Goal: Task Accomplishment & Management: Manage account settings

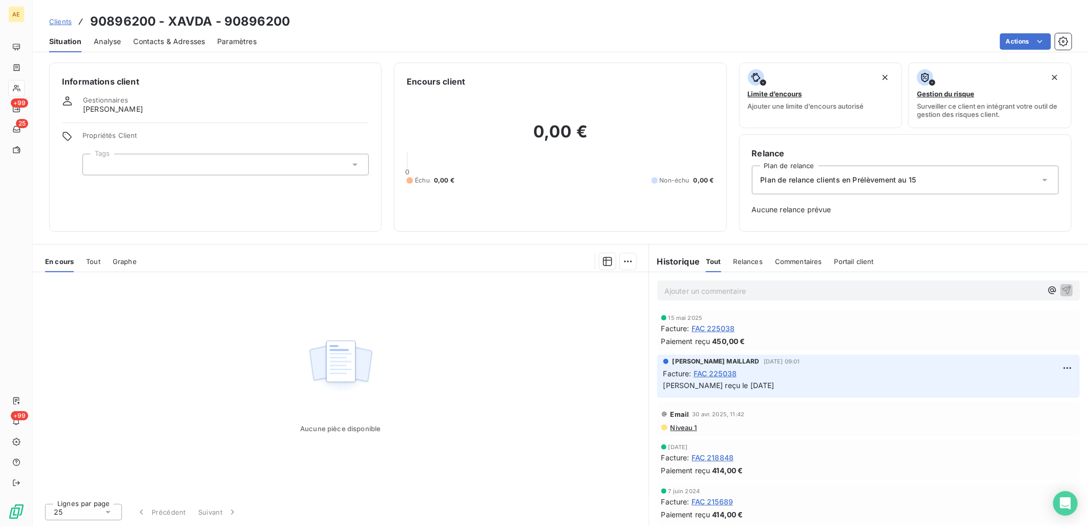
click at [66, 23] on span "Clients" at bounding box center [60, 21] width 23 height 8
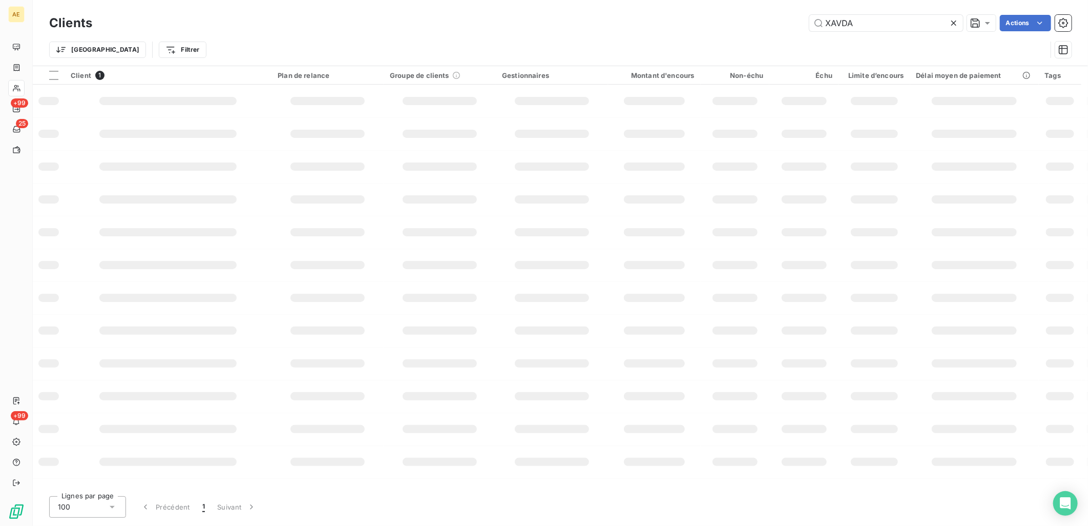
drag, startPoint x: 898, startPoint y: 24, endPoint x: 655, endPoint y: 28, distance: 243.4
click at [661, 26] on div "XAVDA Actions" at bounding box center [588, 23] width 967 height 16
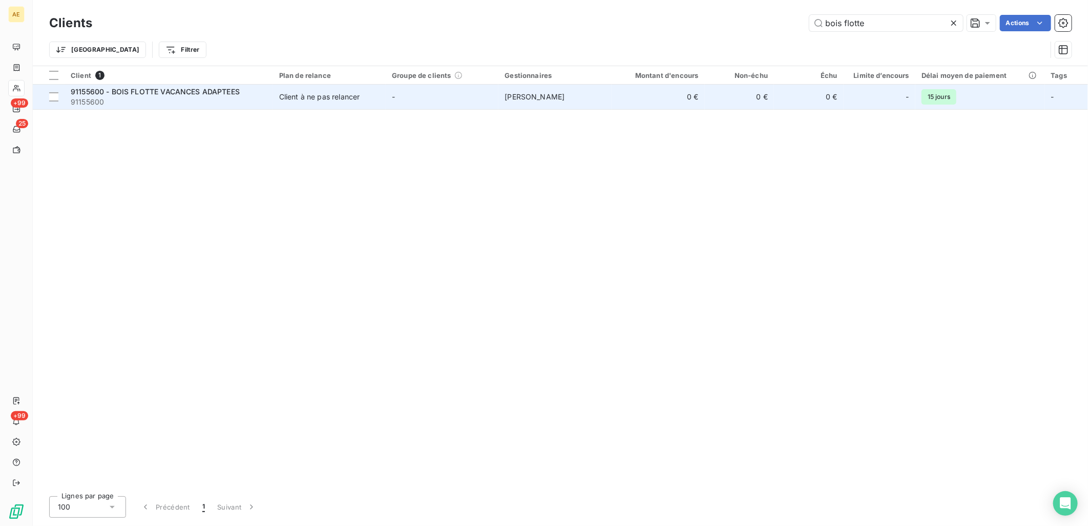
type input "bois flotte"
click at [214, 99] on span "91155600" at bounding box center [169, 102] width 196 height 10
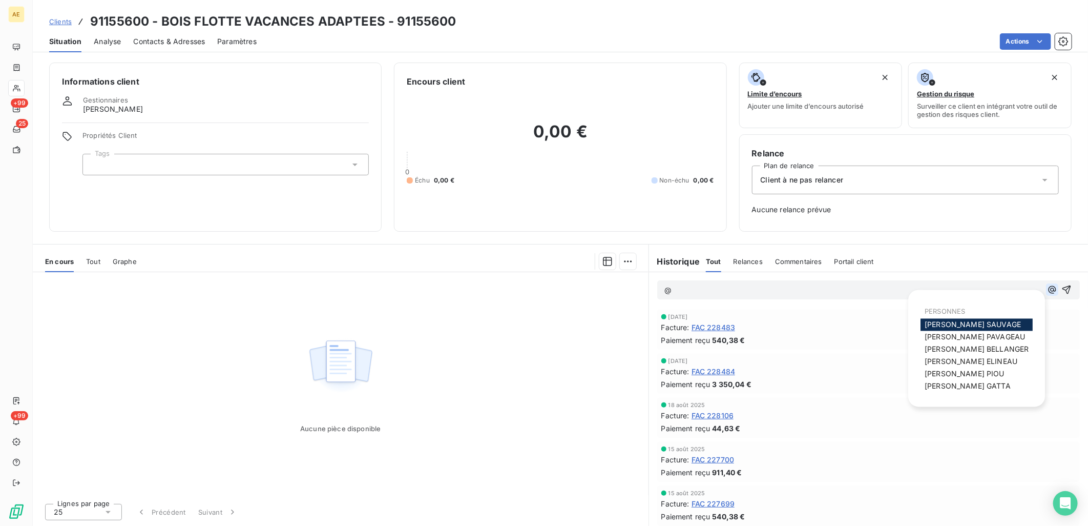
click at [1048, 291] on icon "button" at bounding box center [1052, 290] width 8 height 8
click at [981, 385] on div "sylvie GATTA" at bounding box center [977, 386] width 112 height 12
click at [957, 388] on span "sylvie GATTA" at bounding box center [968, 386] width 86 height 9
click at [1047, 287] on icon "button" at bounding box center [1052, 290] width 10 height 10
click at [977, 351] on span "Corinne BELLANGER" at bounding box center [977, 349] width 104 height 9
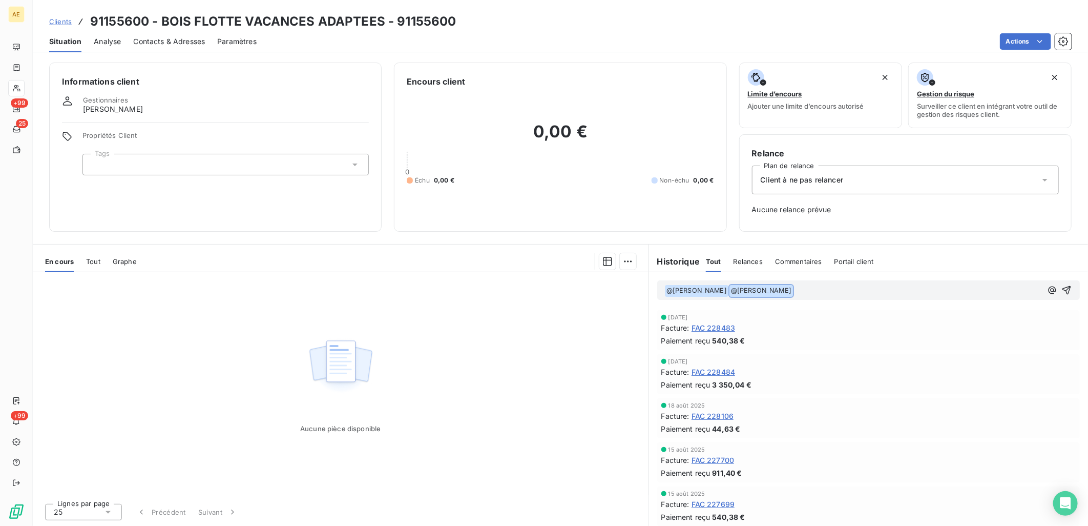
drag, startPoint x: 795, startPoint y: 290, endPoint x: 725, endPoint y: 290, distance: 70.2
click at [725, 290] on p "﻿ @ sylvie GATTA ﻿ ﻿ @ Corinne BELLANGER ﻿ ﻿" at bounding box center [854, 290] width 378 height 12
click at [826, 292] on p "﻿ @ sylvie GATTA ﻿ ﻿ @ Corinne BELLANGER ﻿ ﻿" at bounding box center [854, 290] width 378 height 12
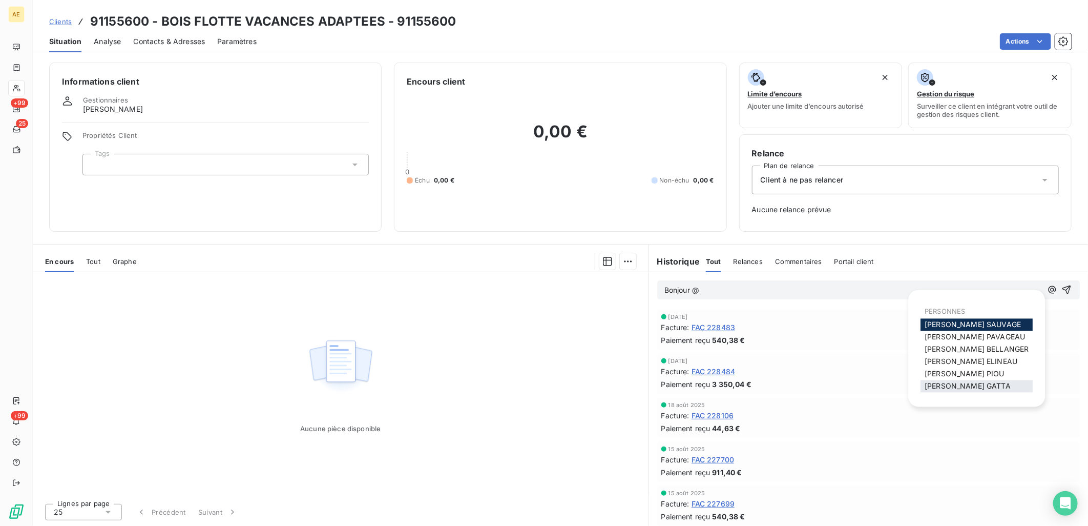
click at [956, 382] on span "sylvie GATTA" at bounding box center [968, 386] width 86 height 9
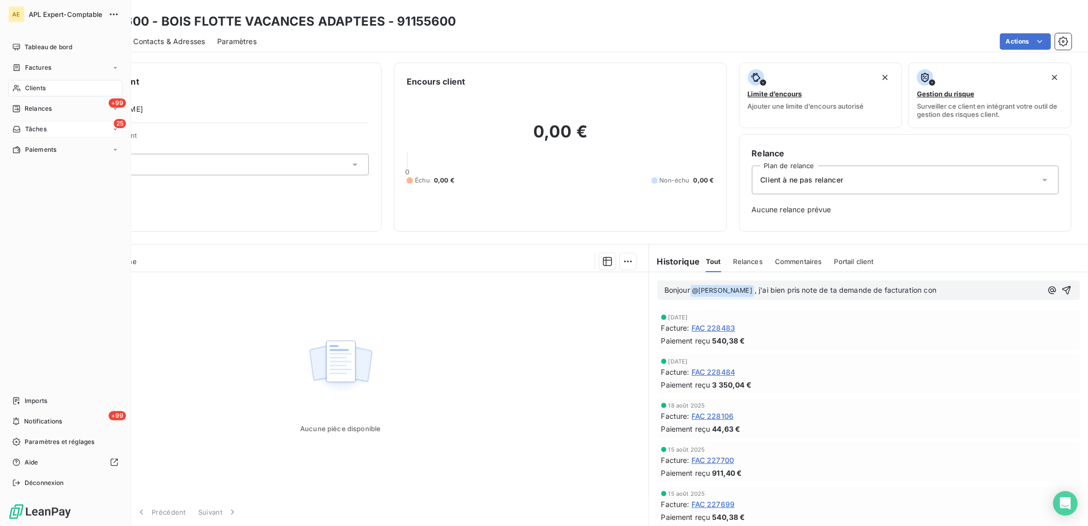
click at [19, 126] on icon at bounding box center [16, 129] width 9 height 8
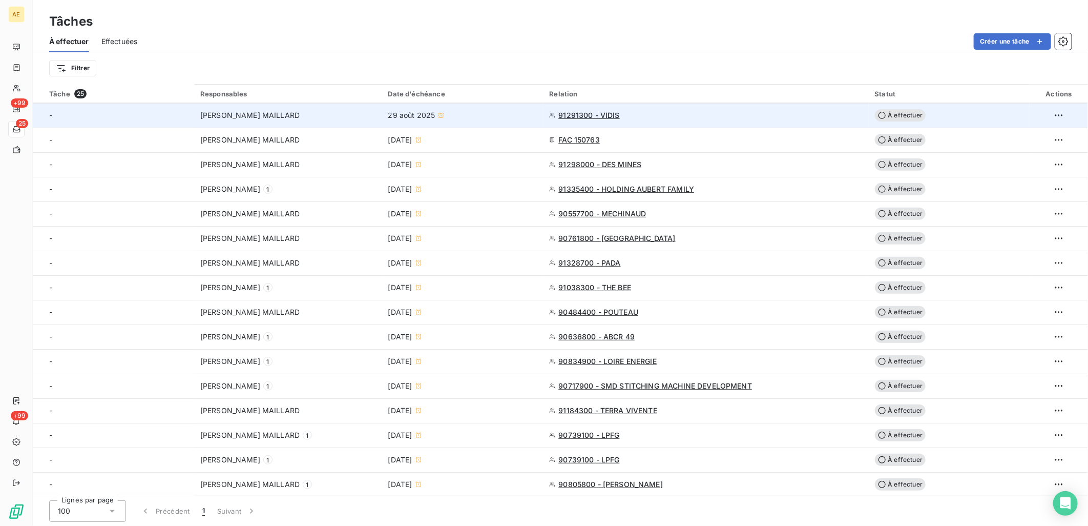
scroll to position [222, 0]
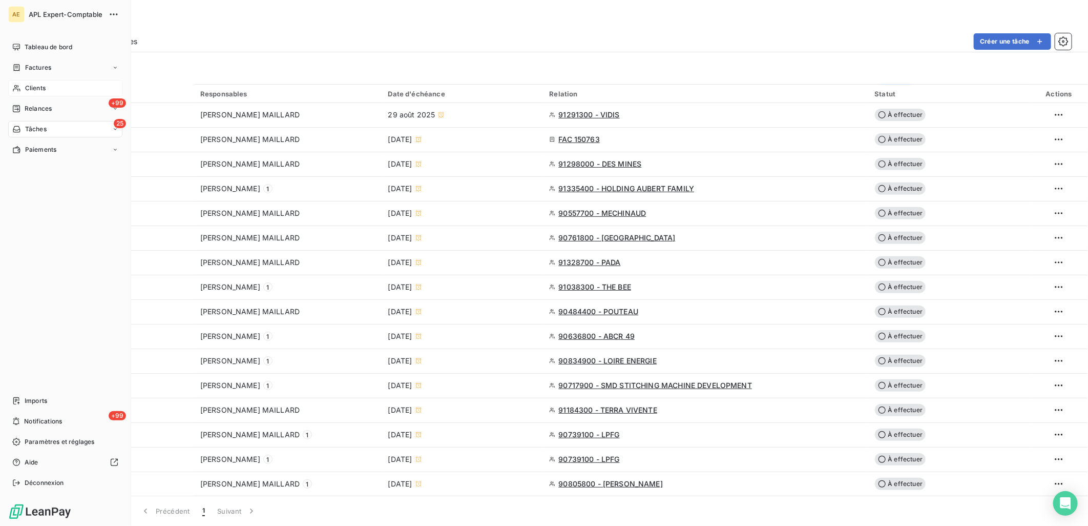
click at [42, 91] on span "Clients" at bounding box center [35, 88] width 20 height 9
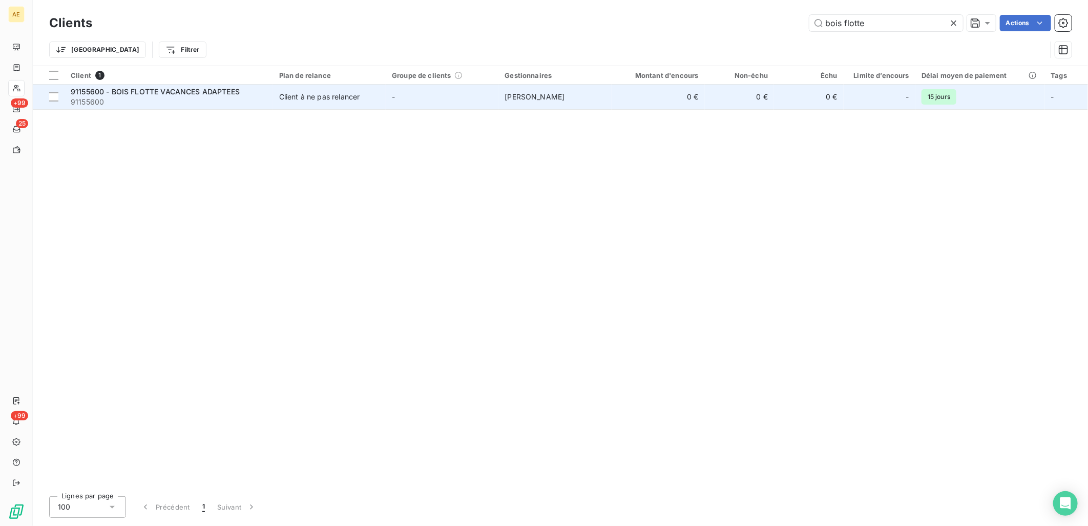
click at [224, 93] on span "91155600 - BOIS FLOTTE VACANCES ADAPTEES" at bounding box center [155, 91] width 169 height 9
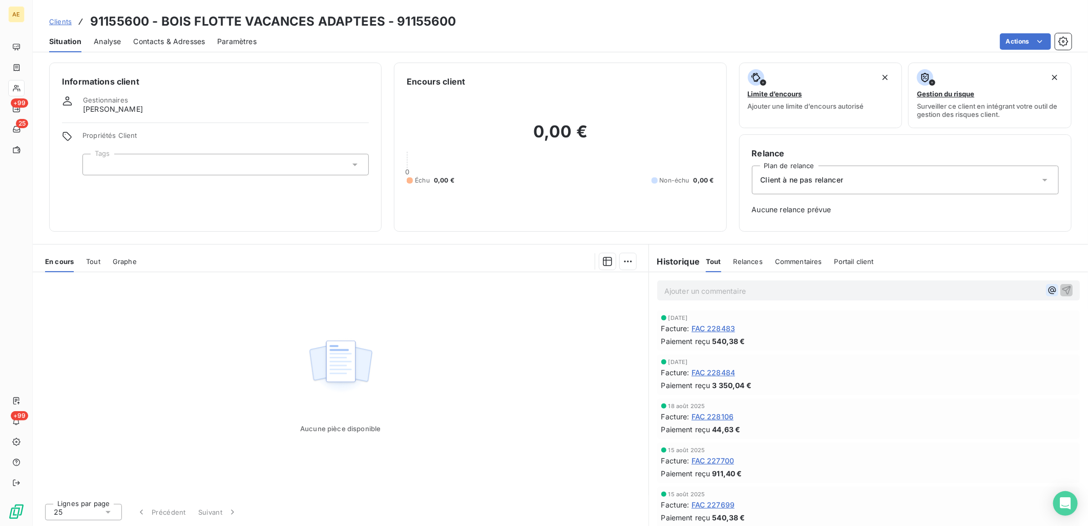
click at [1048, 289] on icon "button" at bounding box center [1052, 290] width 8 height 8
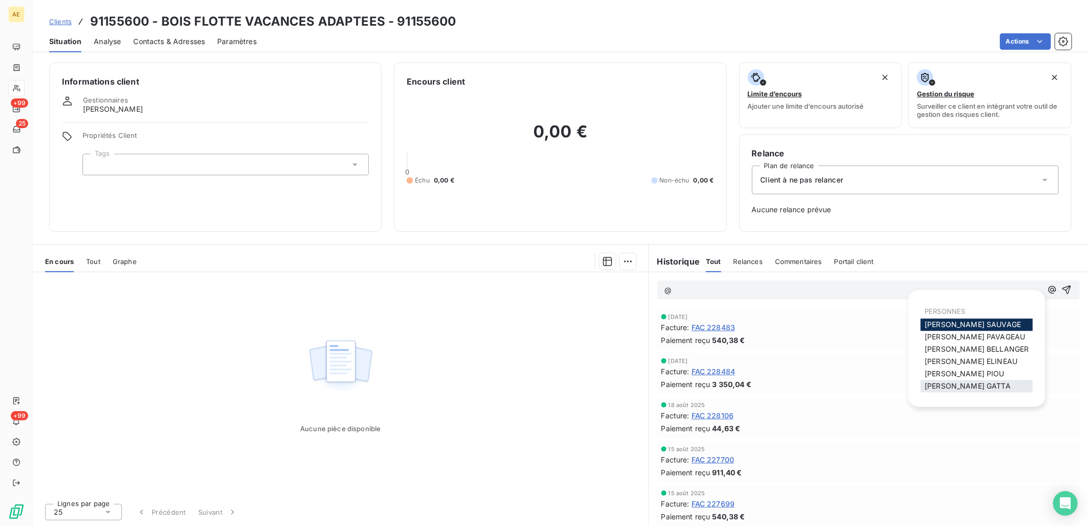
click at [978, 386] on div "sylvie GATTA" at bounding box center [977, 386] width 112 height 12
click at [947, 387] on span "sylvie GATTA" at bounding box center [968, 386] width 86 height 9
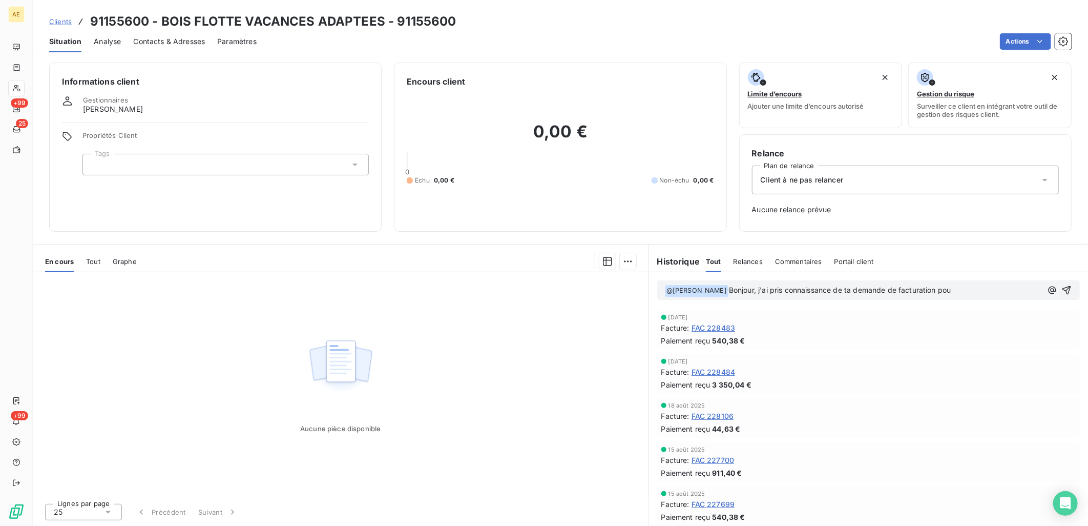
click at [947, 292] on p "﻿ @ sylvie GATTA ﻿ Bonjour, j'ai pris connaissance de ta demande de facturation…" at bounding box center [854, 290] width 378 height 12
click at [960, 288] on p "﻿ @ sylvie GATTA ﻿ Bonjour, j'ai pris connaissance de ta demande de facturation…" at bounding box center [854, 290] width 378 height 12
click at [959, 293] on p "﻿ @ sylvie GATTA ﻿ Bonjour, j'ai pris connaissance de ta demande de facturation…" at bounding box center [854, 290] width 378 height 12
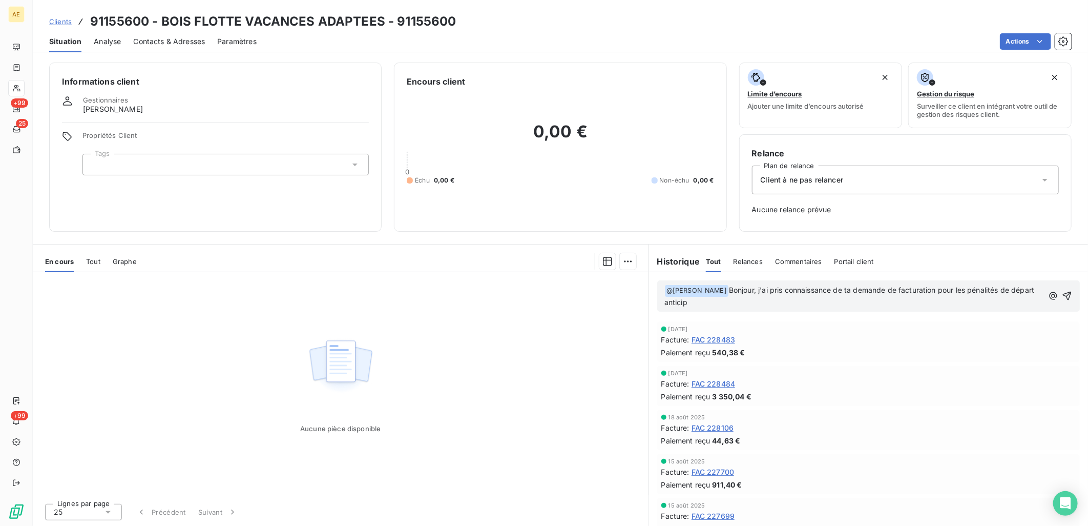
click at [694, 304] on p "﻿ @ sylvie GATTA ﻿ Bonjour, j'ai pris connaissance de ta demande de facturation…" at bounding box center [854, 296] width 379 height 24
click at [740, 303] on span "Bonjour, j'ai pris connaissance de ta demande de facturation pour les pénalités…" at bounding box center [851, 295] width 373 height 21
click at [1001, 300] on span "Bonjour, j'ai pris connaissance de ta demande de facturation pour les pénalités…" at bounding box center [851, 295] width 373 height 21
drag, startPoint x: 996, startPoint y: 301, endPoint x: 961, endPoint y: 301, distance: 34.8
click at [961, 301] on span "Bonjour, j'ai pris connaissance de ta demande de facturation pour les pénalités…" at bounding box center [852, 295] width 374 height 21
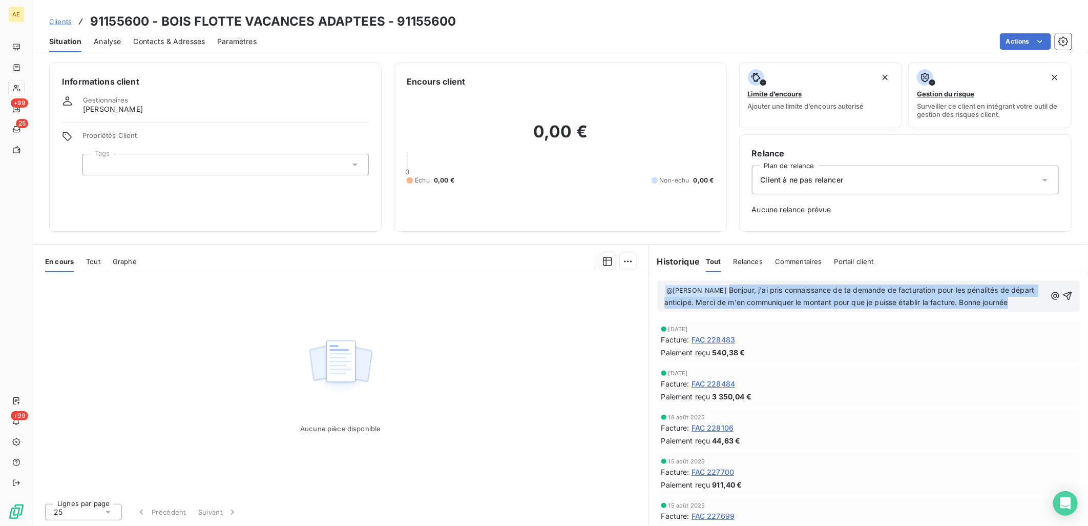
drag, startPoint x: 1022, startPoint y: 303, endPoint x: 716, endPoint y: 289, distance: 306.2
click at [716, 289] on p "﻿ @ sylvie GATTA ﻿ Bonjour, j'ai pris connaissance de ta demande de facturation…" at bounding box center [856, 296] width 382 height 24
copy span "Bonjour, j'ai pris connaissance de ta demande de facturation pour les pénalités…"
click at [909, 300] on span "Bonjour, j'ai pris connaissance de ta demande de facturation pour les pénalités…" at bounding box center [851, 295] width 373 height 21
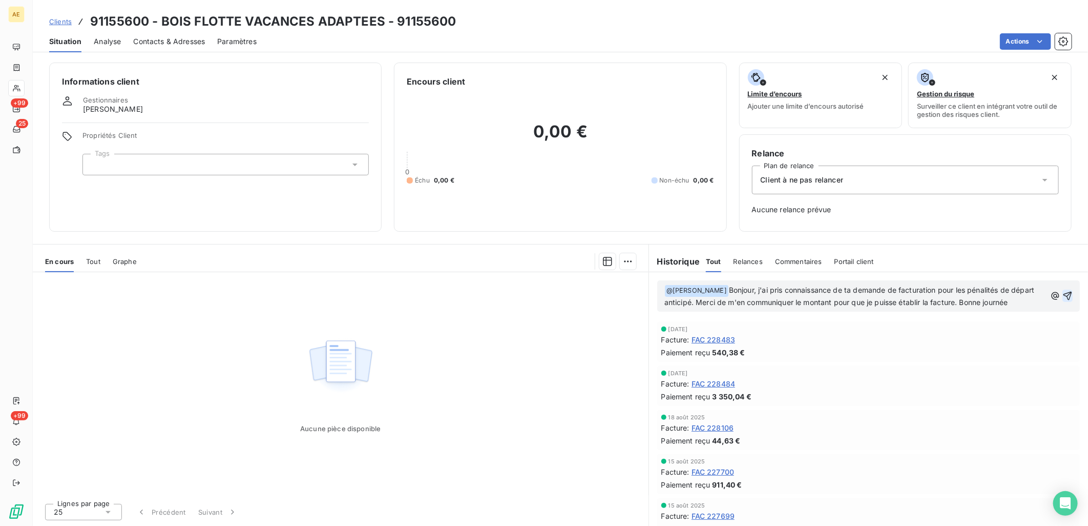
click at [1063, 295] on icon "button" at bounding box center [1068, 296] width 10 height 10
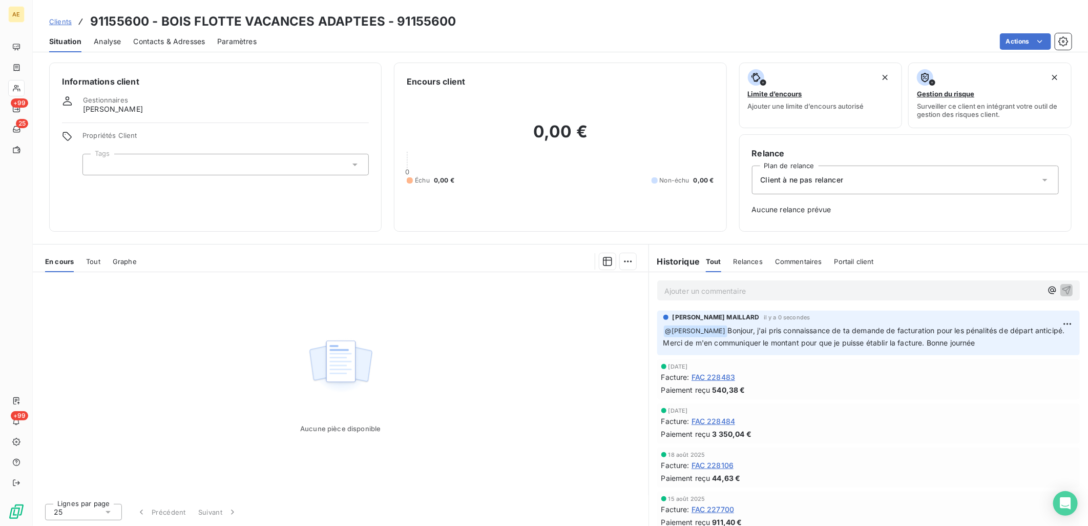
click at [63, 22] on span "Clients" at bounding box center [60, 21] width 23 height 8
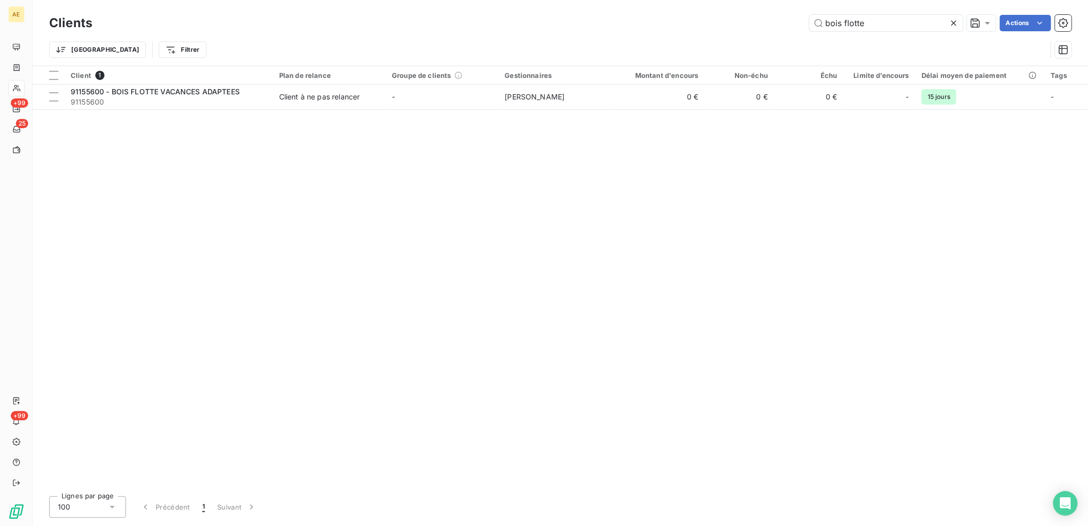
drag, startPoint x: 874, startPoint y: 18, endPoint x: 756, endPoint y: 24, distance: 118.0
click at [756, 24] on div "bois flotte Actions" at bounding box center [588, 23] width 967 height 16
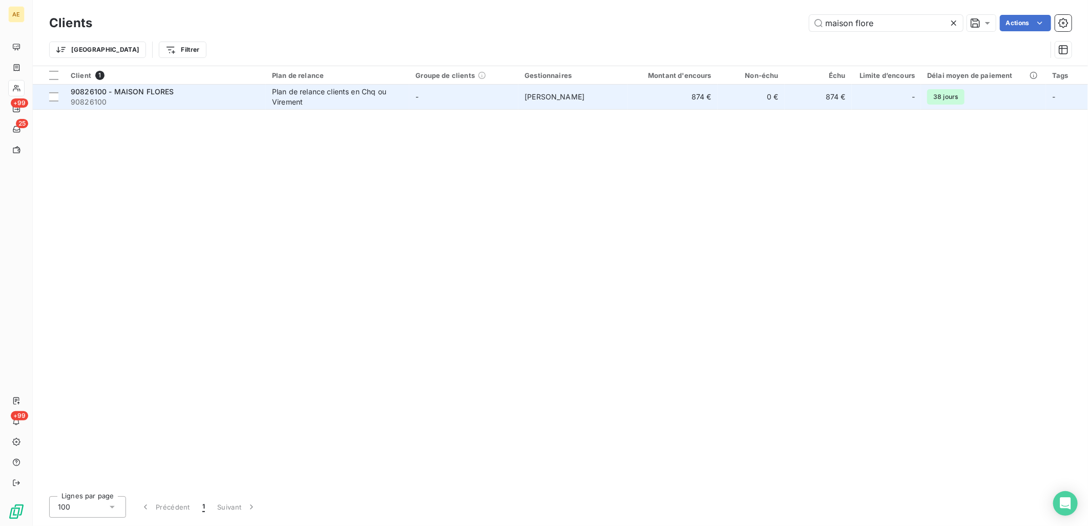
type input "maison flore"
click at [144, 94] on span "90826100 - MAISON FLORES" at bounding box center [123, 91] width 104 height 9
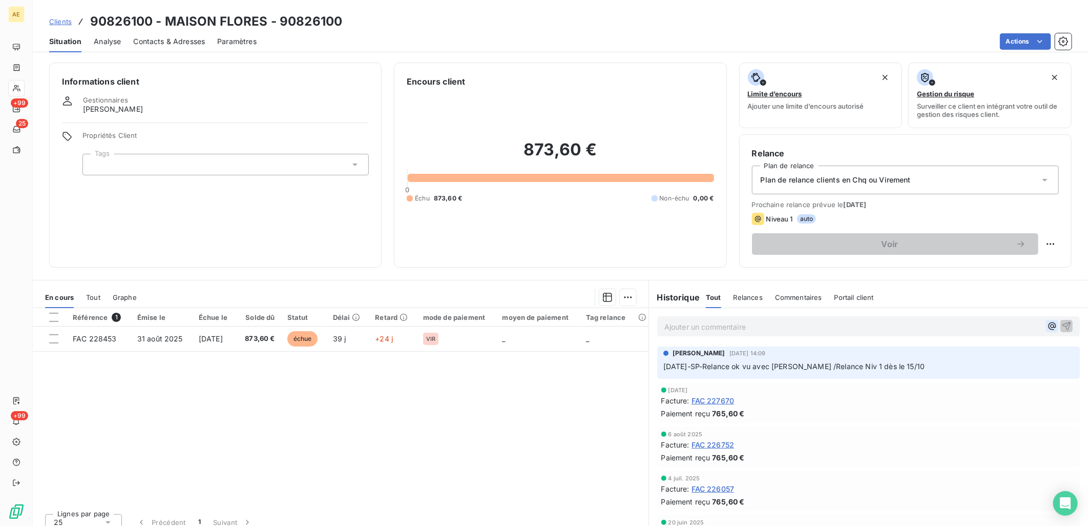
click at [1048, 326] on icon "button" at bounding box center [1052, 326] width 8 height 8
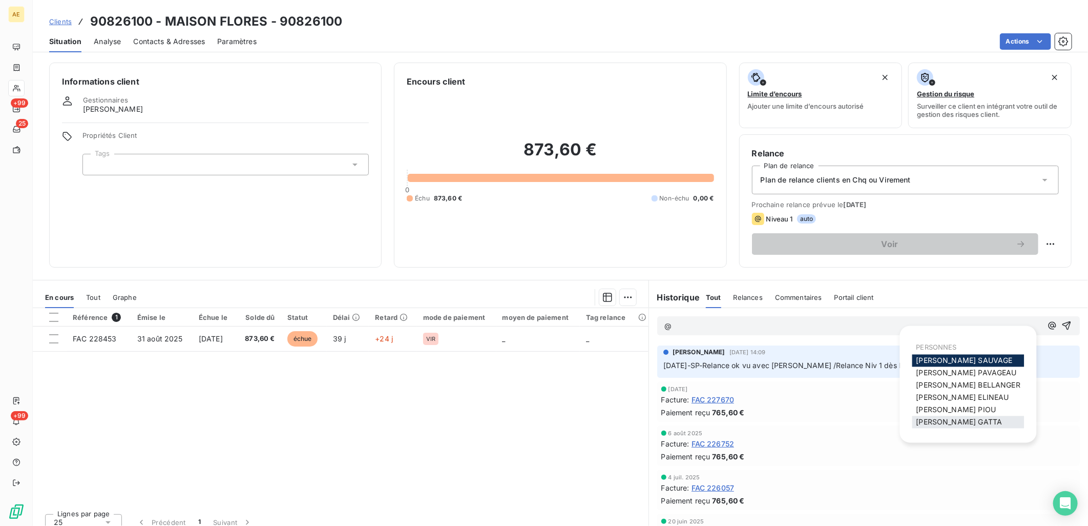
click at [955, 416] on div "sylvie GATTA" at bounding box center [969, 422] width 112 height 12
click at [950, 418] on span "sylvie GATTA" at bounding box center [960, 422] width 86 height 9
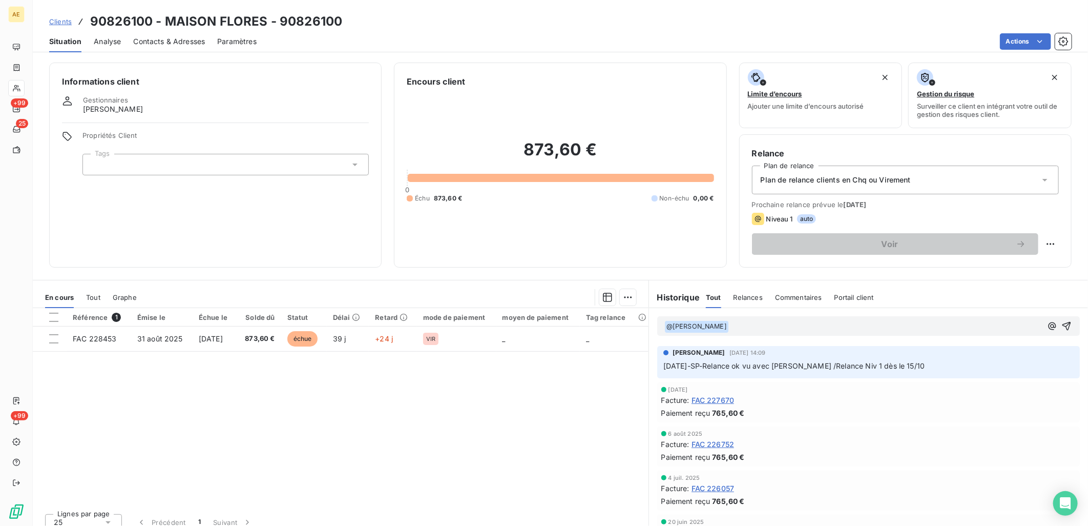
click at [759, 327] on p "﻿ @ sylvie GATTA ﻿ ﻿" at bounding box center [854, 326] width 378 height 12
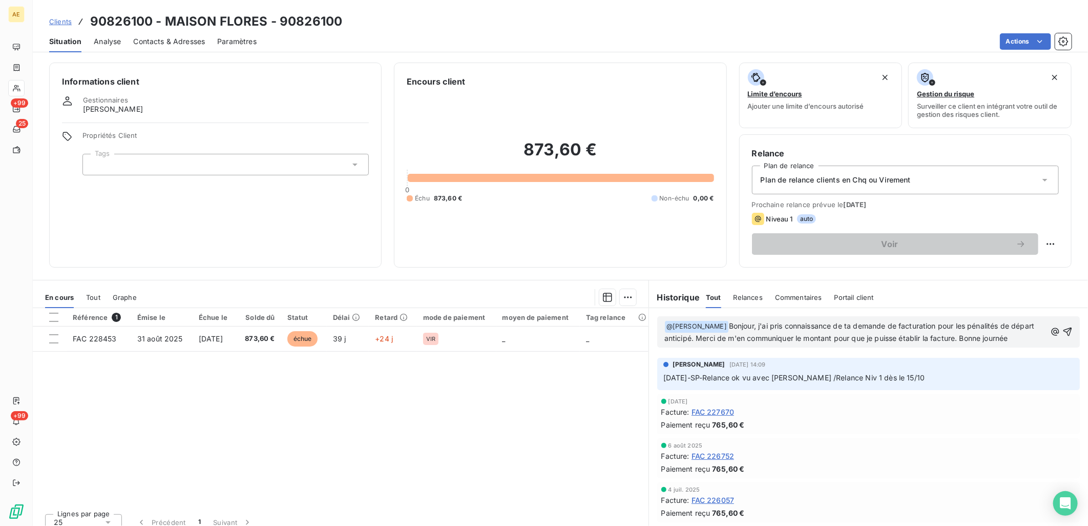
click at [755, 325] on span "Bonjour, j'ai pris connaissance de ta demande de facturation pour les pénalités…" at bounding box center [851, 331] width 373 height 21
click at [1063, 337] on icon "button" at bounding box center [1068, 331] width 10 height 10
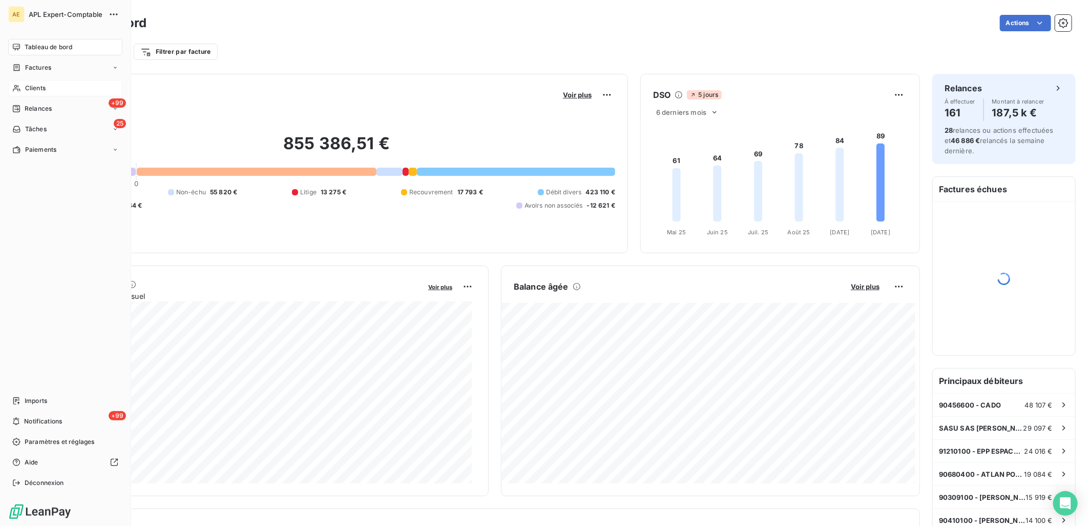
click at [33, 85] on span "Clients" at bounding box center [35, 88] width 20 height 9
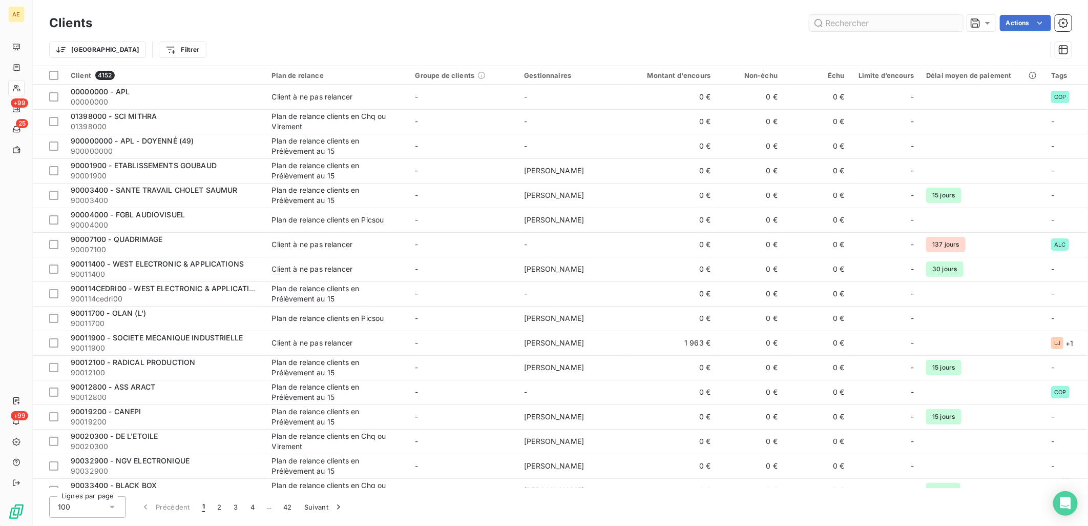
click at [842, 24] on input "text" at bounding box center [887, 23] width 154 height 16
click at [839, 22] on input "text" at bounding box center [887, 23] width 154 height 16
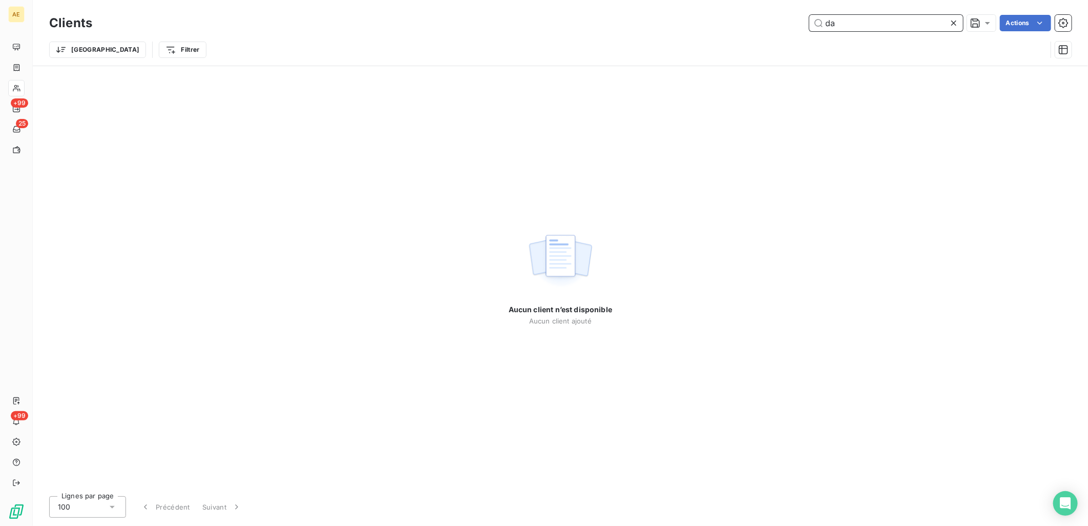
type input "d"
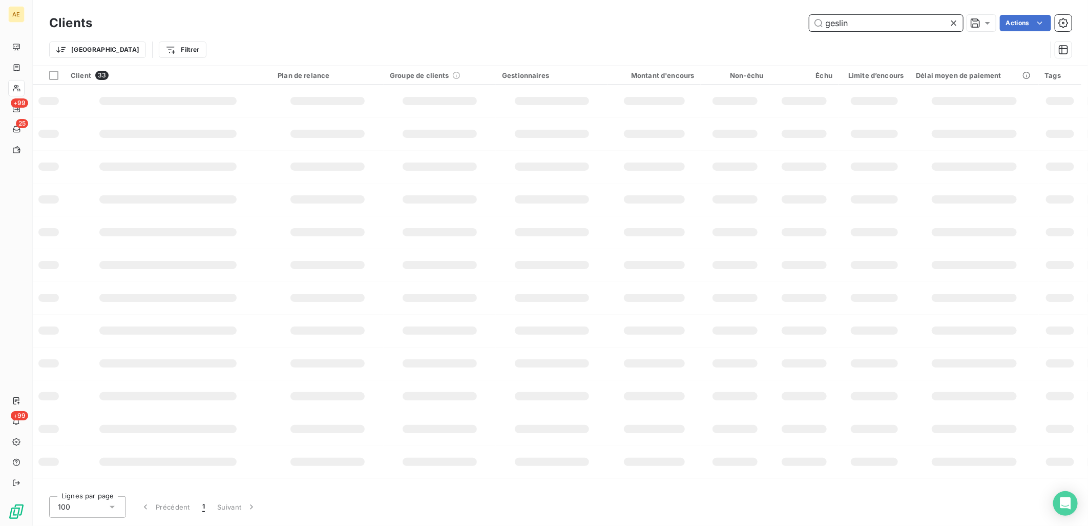
type input "geslin"
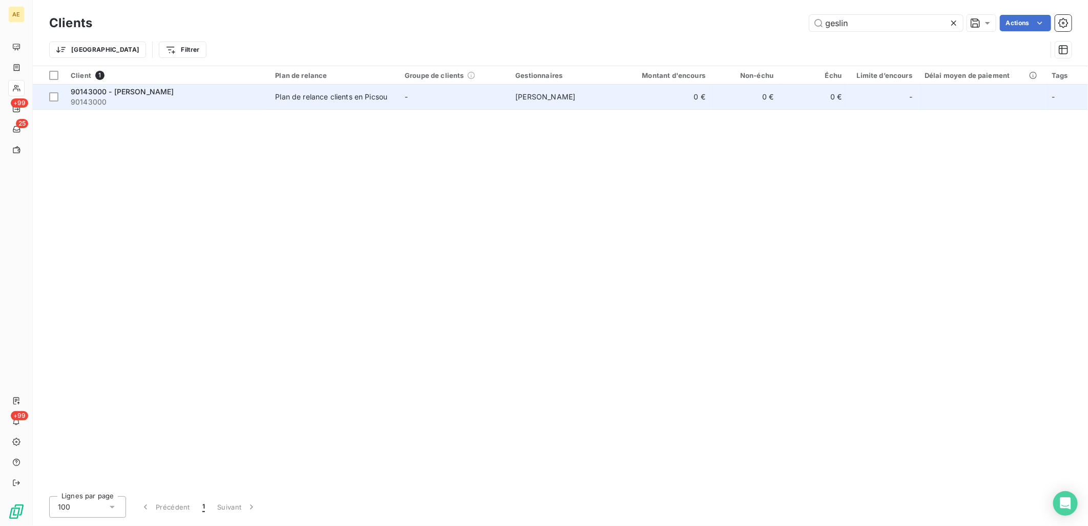
click at [151, 88] on span "90143000 - GESLIN PHILIPPE" at bounding box center [123, 91] width 104 height 9
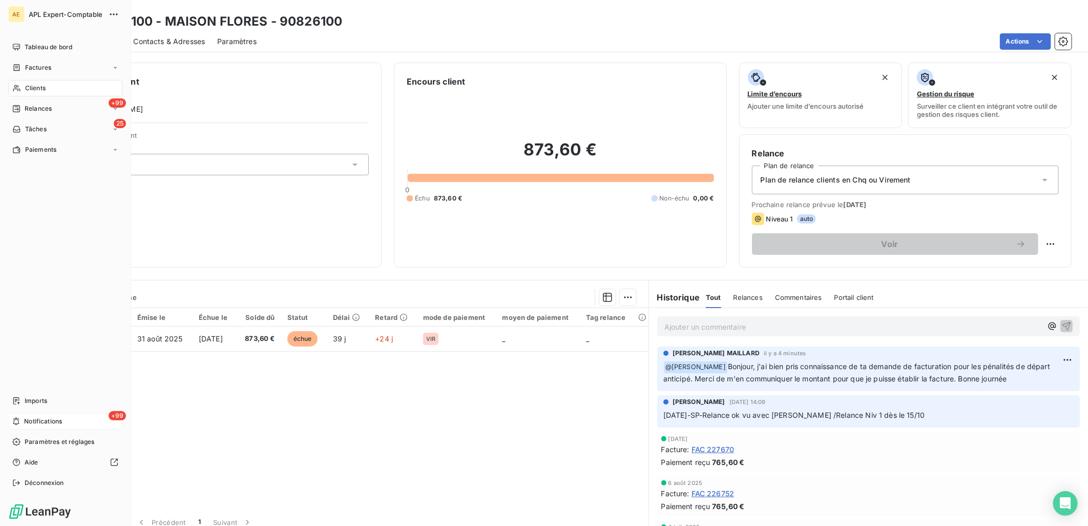
click at [53, 420] on span "Notifications" at bounding box center [43, 421] width 38 height 9
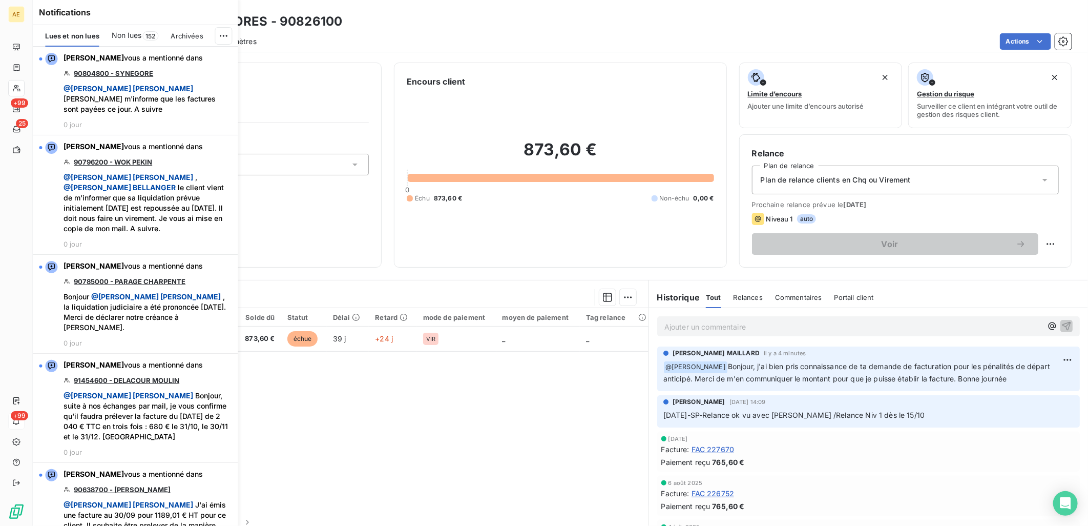
click at [135, 31] on span "Non lues" at bounding box center [127, 35] width 30 height 10
click at [226, 37] on html "AE +99 25 +99 Clients 90826100 - MAISON FLORES - 90826100 Situation Analyse Con…" at bounding box center [544, 263] width 1088 height 526
click at [161, 57] on div "Tout marquer comme lu" at bounding box center [155, 58] width 143 height 16
click at [225, 34] on html "AE +99 25 +99 Clients 90826100 - MAISON FLORES - 90826100 Situation Analyse Con…" at bounding box center [544, 263] width 1088 height 526
click at [150, 60] on div "Tout marquer comme lu" at bounding box center [155, 58] width 143 height 16
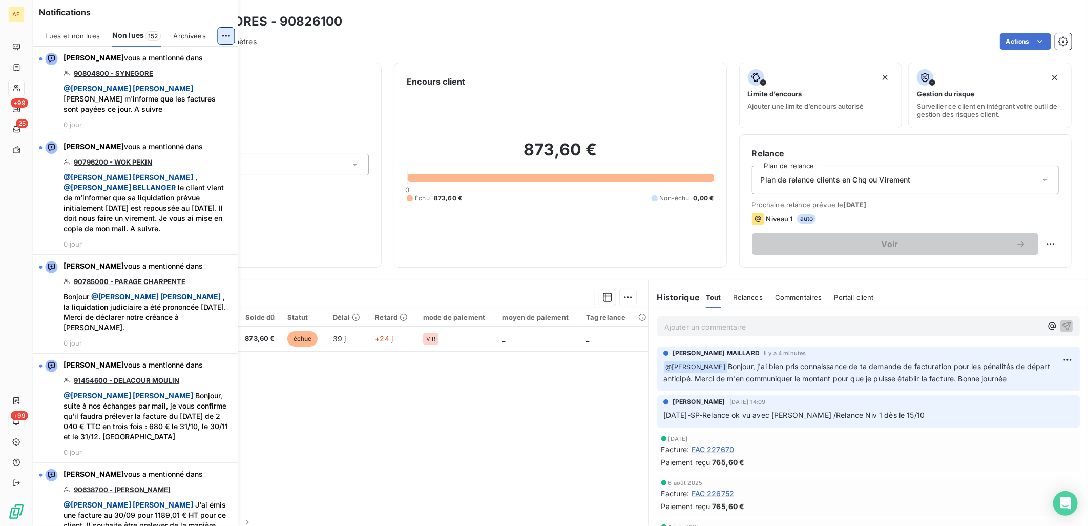
click at [219, 32] on html "AE +99 25 +99 Clients 90826100 - MAISON FLORES - 90826100 Situation Analyse Con…" at bounding box center [544, 263] width 1088 height 526
click at [91, 57] on icon at bounding box center [94, 58] width 7 height 7
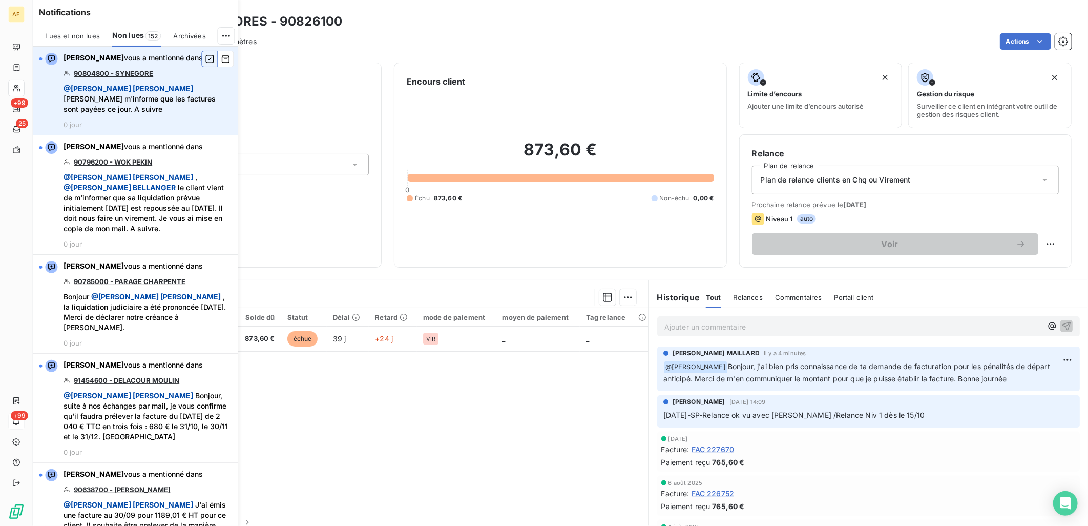
click at [205, 58] on icon "button" at bounding box center [209, 59] width 9 height 10
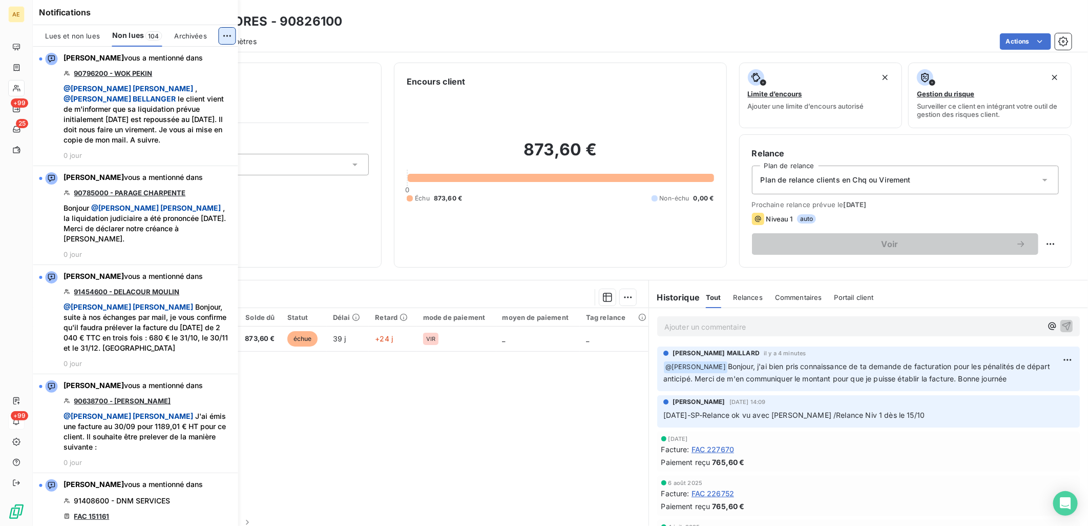
click at [222, 34] on html "AE +99 25 +99 Clients 90826100 - MAISON FLORES - 90826100 Situation Analyse Con…" at bounding box center [544, 263] width 1088 height 526
click at [149, 63] on div "Tout marquer comme lu" at bounding box center [155, 58] width 143 height 16
click at [66, 28] on div "Lues et non lues" at bounding box center [72, 36] width 54 height 22
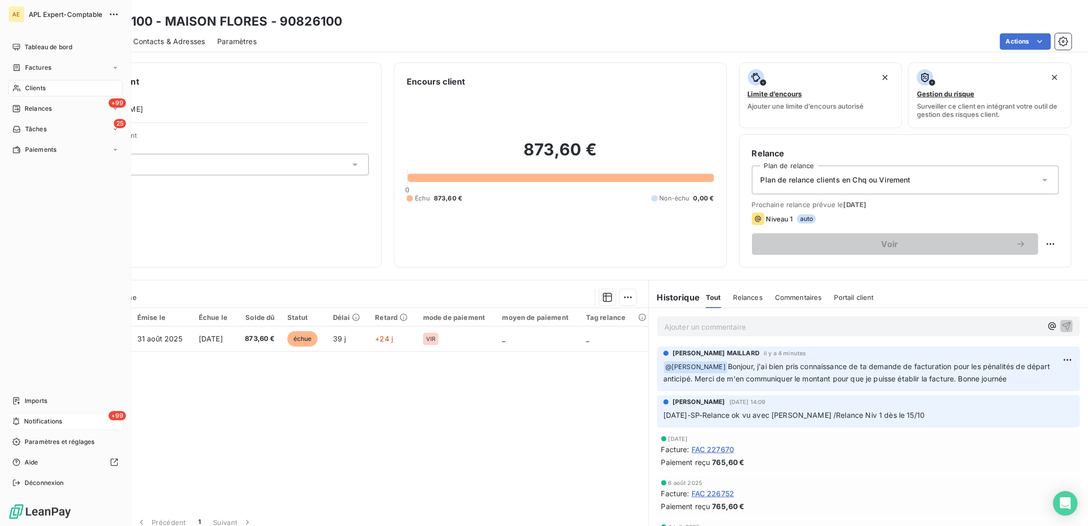
click at [20, 270] on div "Tableau de bord Factures Clients +99 Relances 25 Tâches Paiements Imports +99 N…" at bounding box center [65, 265] width 114 height 452
click at [44, 420] on span "Notifications" at bounding box center [43, 421] width 38 height 9
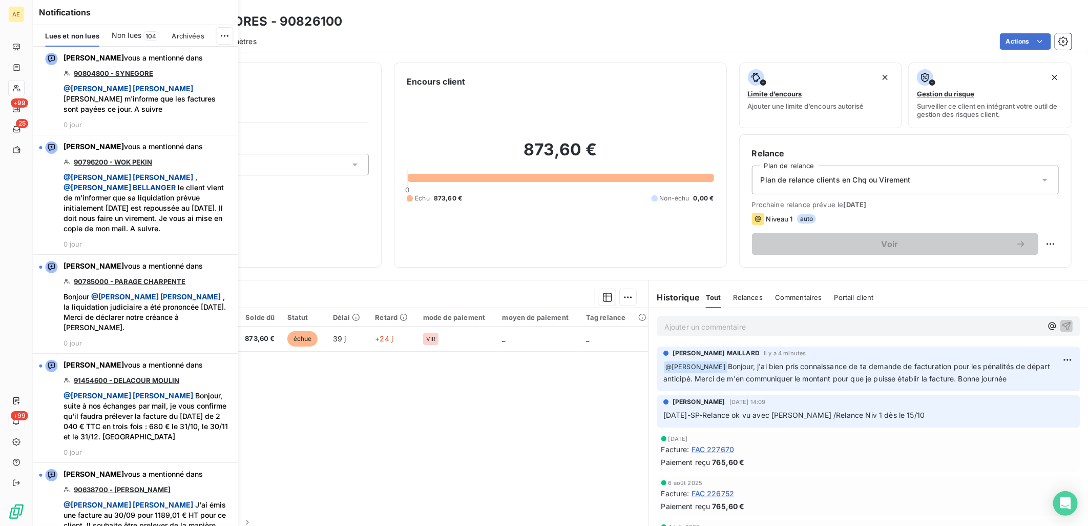
click at [136, 36] on span "Non lues" at bounding box center [127, 35] width 30 height 10
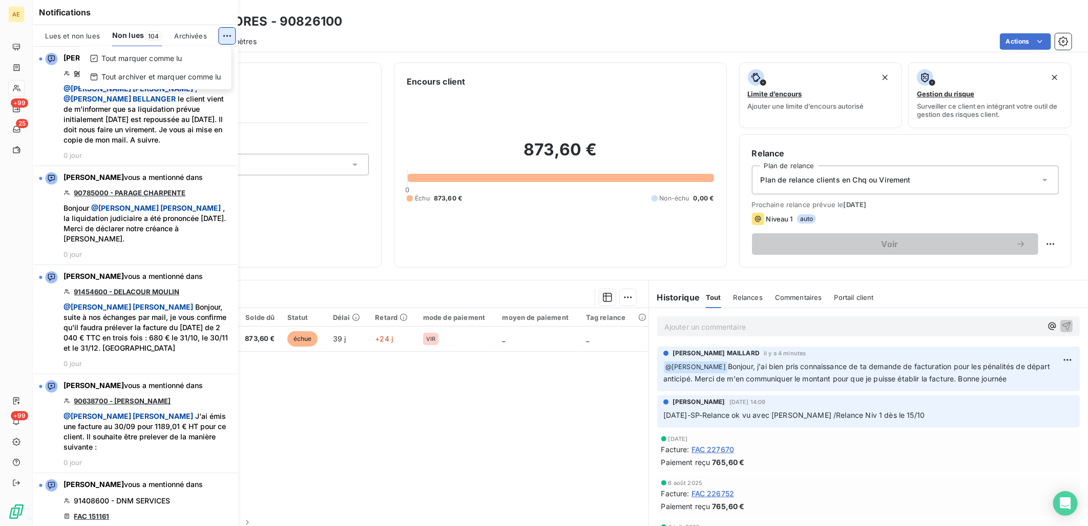
click at [218, 36] on html "AE +99 25 +99 Clients 90826100 - MAISON FLORES - 90826100 Situation Analyse Con…" at bounding box center [544, 263] width 1088 height 526
click at [155, 62] on div "Tout marquer comme lu" at bounding box center [155, 58] width 143 height 16
click at [221, 39] on html "AE +99 25 +99 Clients 90826100 - MAISON FLORES - 90826100 Situation Analyse Con…" at bounding box center [544, 263] width 1088 height 526
click at [148, 64] on div "Tout marquer comme lu" at bounding box center [155, 58] width 143 height 16
click at [229, 35] on html "AE +99 25 +99 Clients 90826100 - MAISON FLORES - 90826100 Situation Analyse Con…" at bounding box center [544, 263] width 1088 height 526
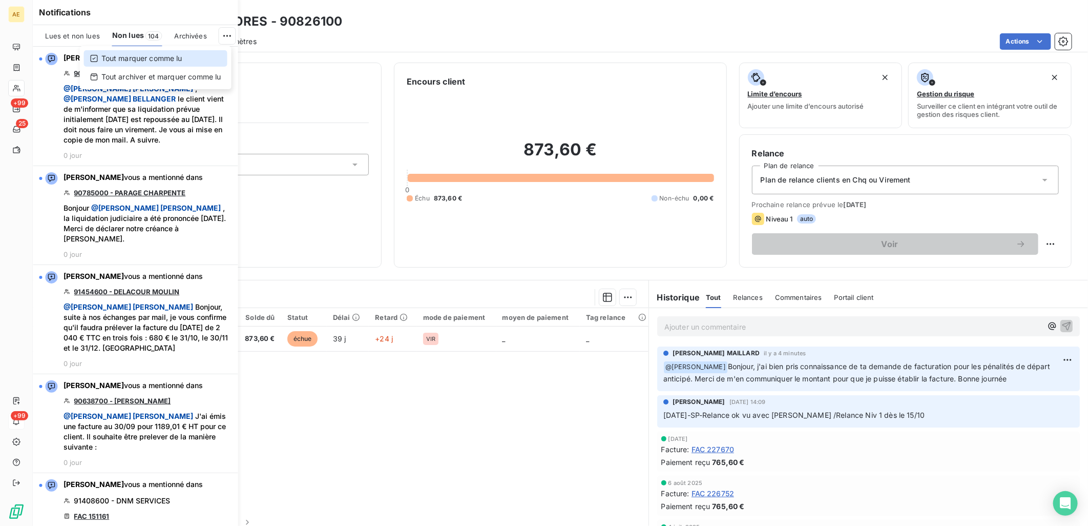
click at [160, 60] on div "Tout marquer comme lu" at bounding box center [155, 58] width 143 height 16
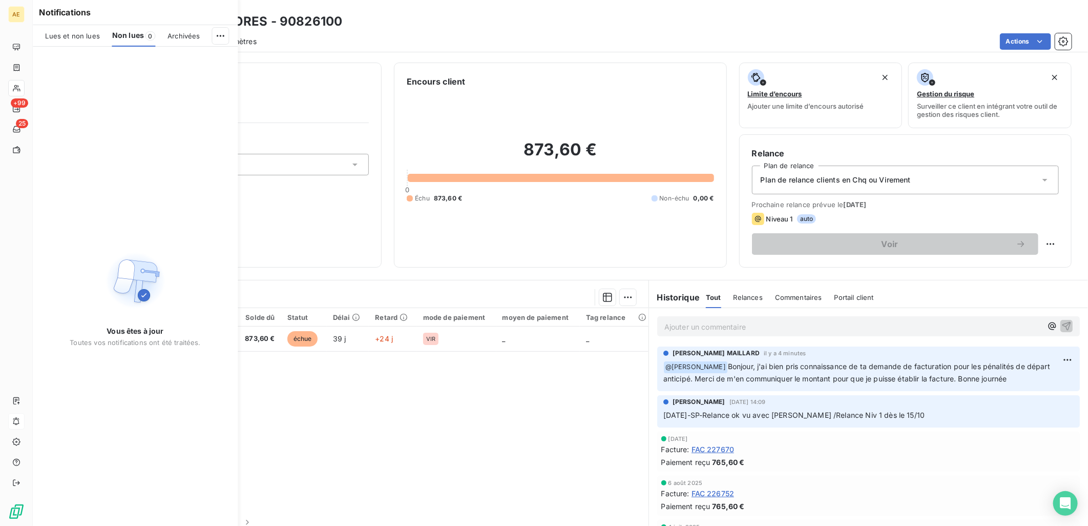
click at [83, 37] on span "Lues et non lues" at bounding box center [72, 36] width 54 height 8
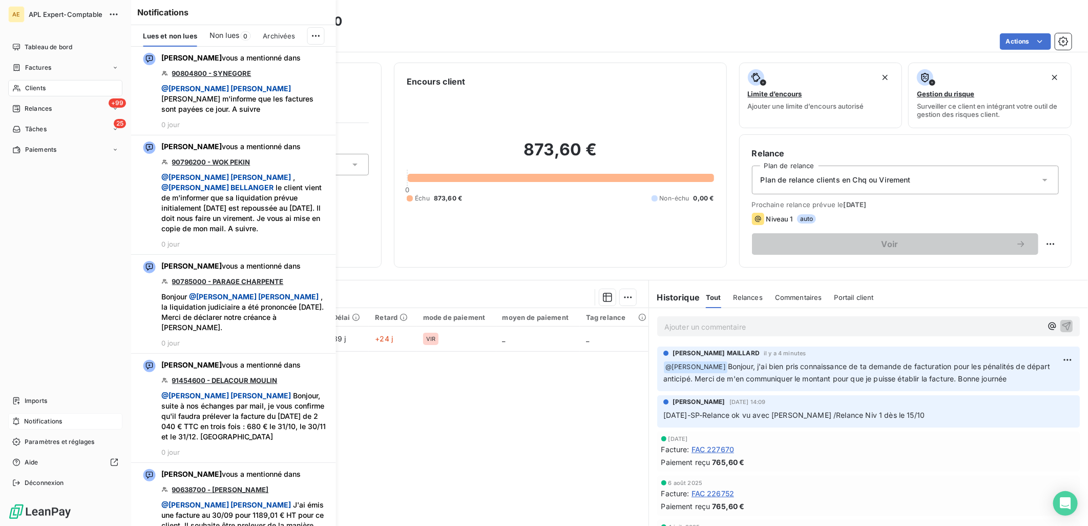
click at [57, 228] on div "Tableau de bord Factures Clients +99 Relances 25 Tâches Paiements Imports Notif…" at bounding box center [65, 265] width 114 height 452
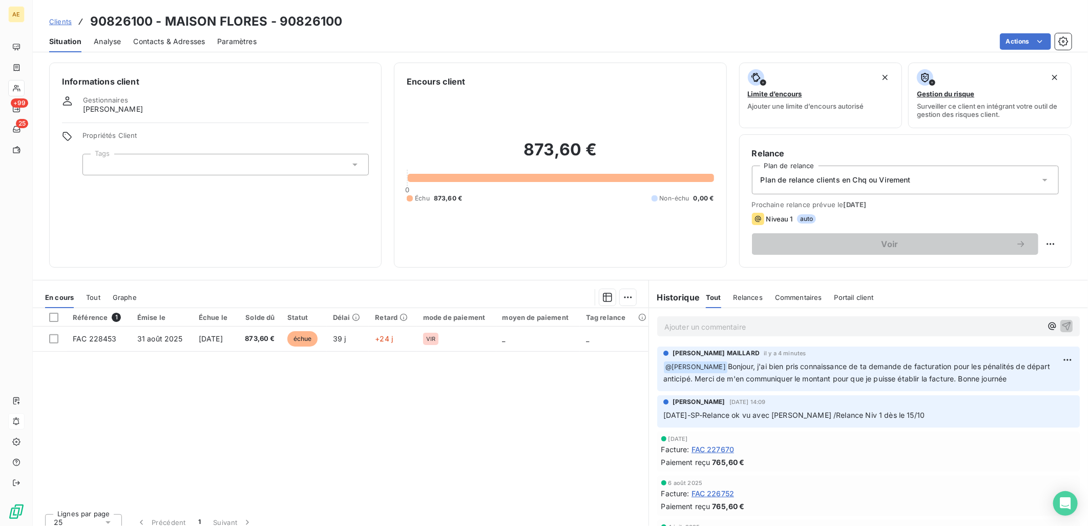
click at [555, 464] on div "Référence 1 Émise le Échue le Solde dû Statut Délai Retard mode de paiement moy…" at bounding box center [341, 406] width 616 height 197
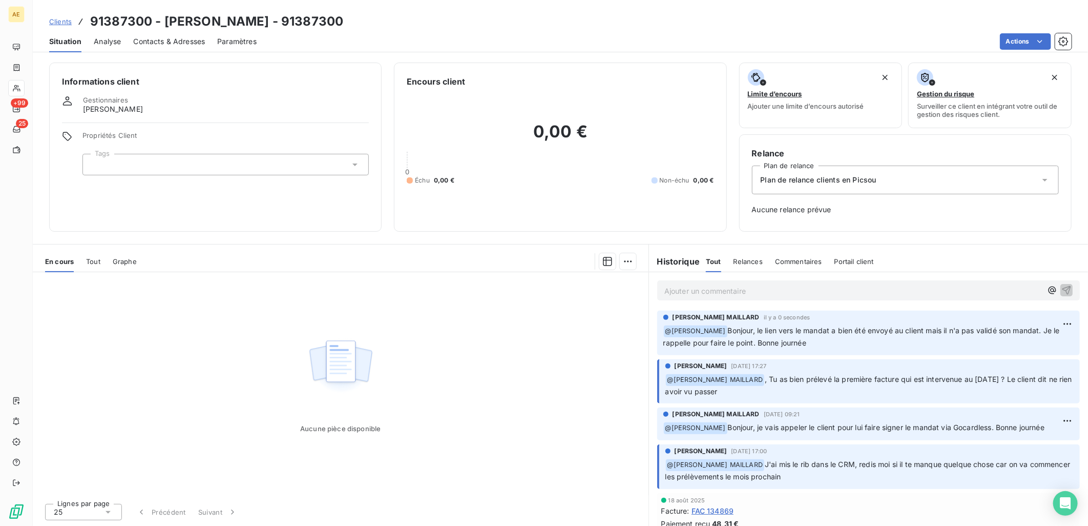
click at [967, 303] on div "Ajouter un commentaire ﻿" at bounding box center [868, 290] width 439 height 36
click at [1048, 291] on icon "button" at bounding box center [1052, 290] width 8 height 8
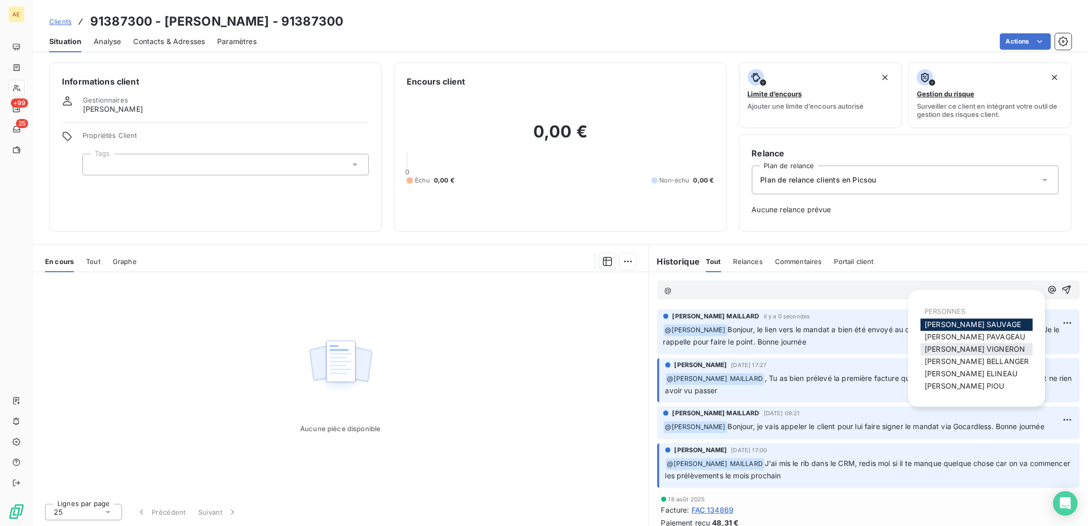
click at [970, 347] on span "[PERSON_NAME]" at bounding box center [975, 349] width 100 height 9
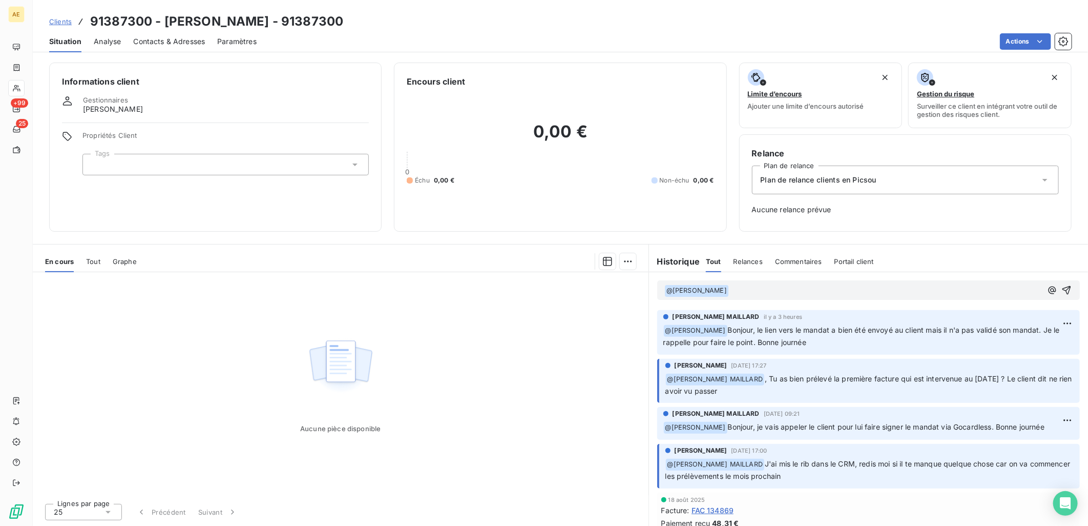
click at [779, 295] on p "﻿ @ CECILE VIGNERON ﻿ ﻿" at bounding box center [854, 290] width 378 height 12
click at [1062, 291] on icon "button" at bounding box center [1067, 290] width 10 height 10
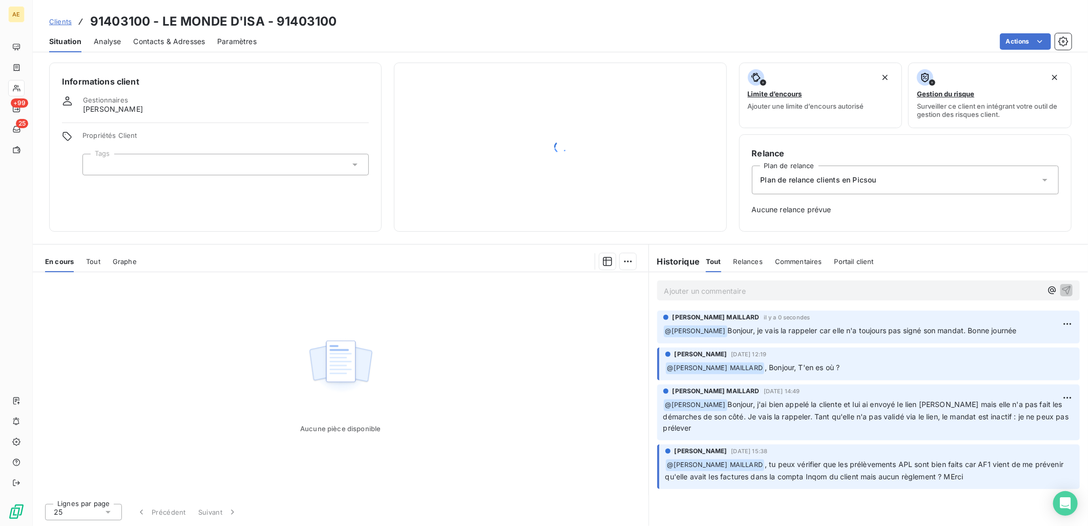
click at [490, 33] on div "Actions" at bounding box center [670, 41] width 803 height 16
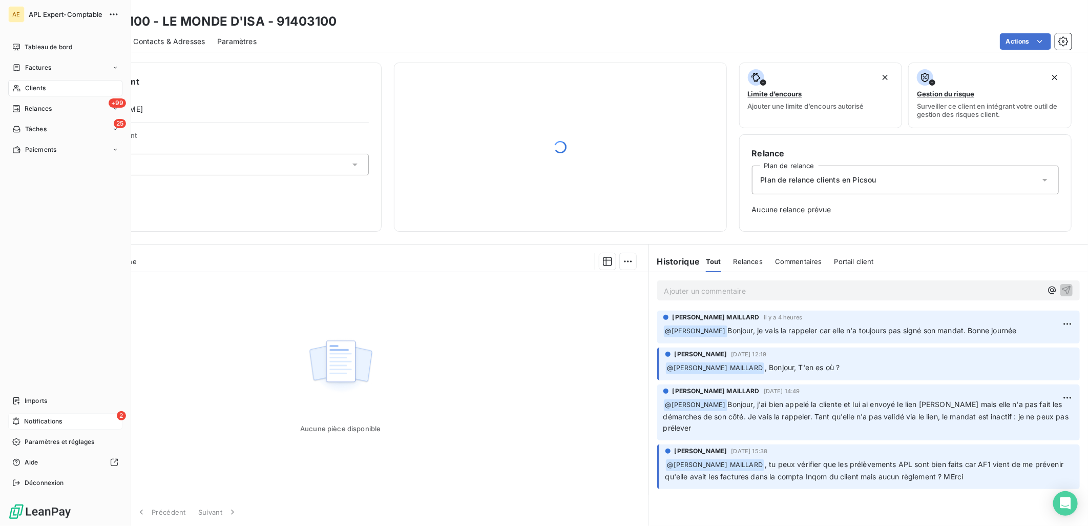
click at [28, 423] on span "Notifications" at bounding box center [43, 421] width 38 height 9
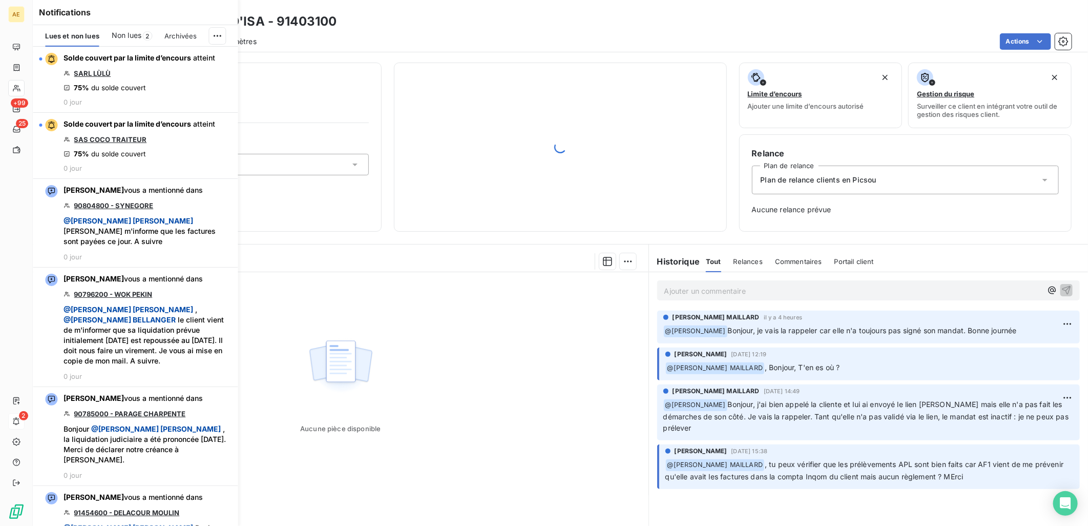
click at [124, 32] on span "Non lues" at bounding box center [127, 35] width 30 height 10
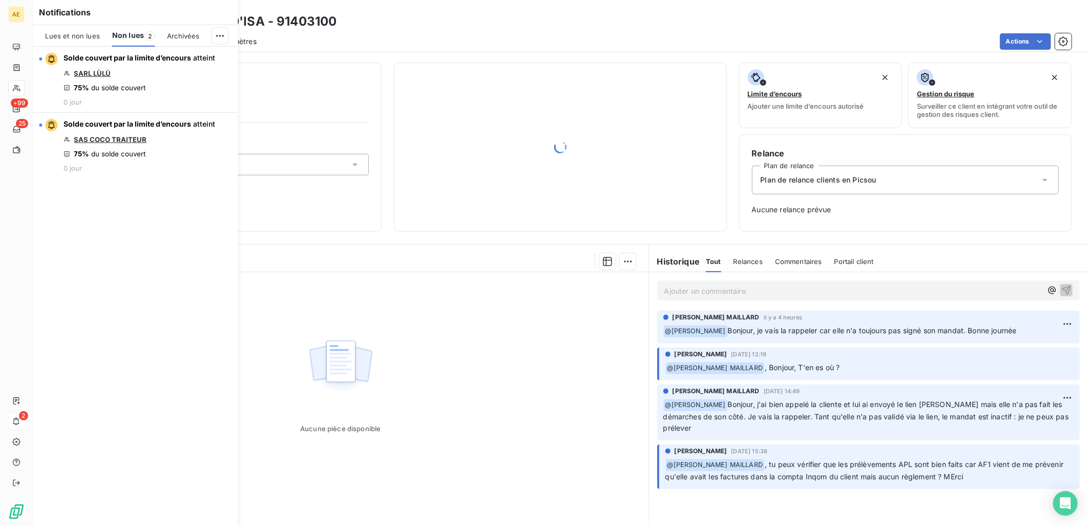
click at [80, 38] on span "Lues et non lues" at bounding box center [72, 36] width 54 height 8
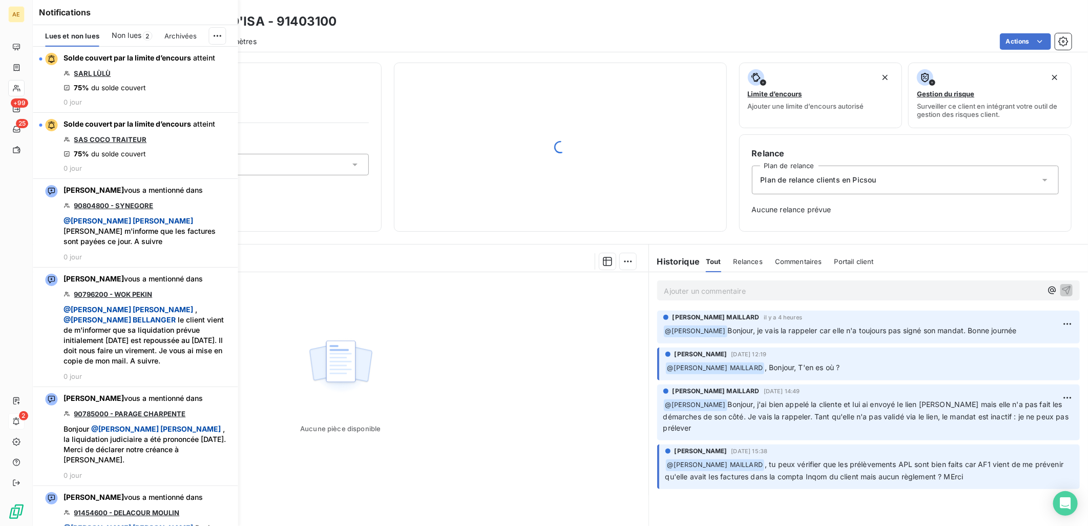
click at [133, 36] on span "Non lues" at bounding box center [127, 35] width 30 height 10
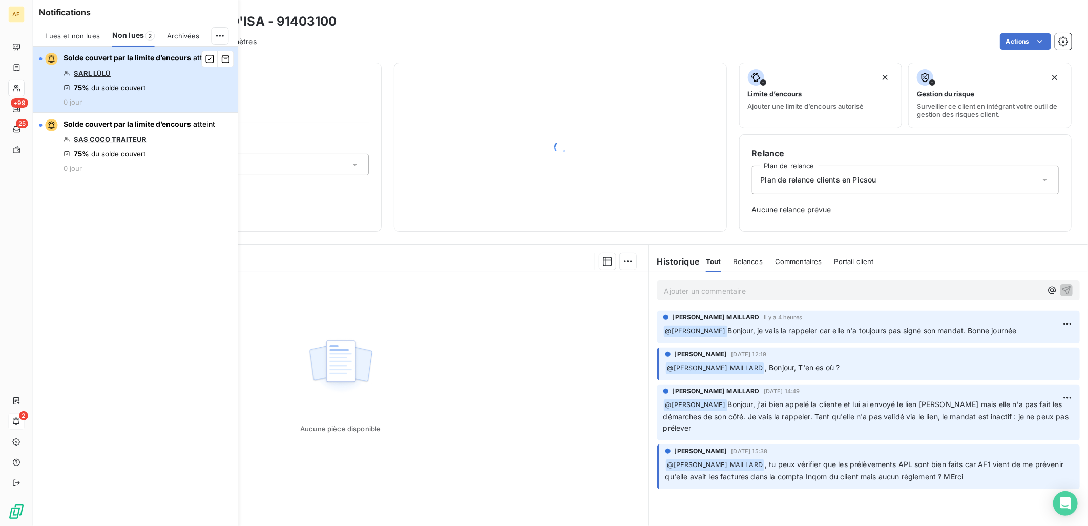
click at [162, 72] on div "Solde couvert par la limite d’encours atteint SARL LÙLÙ 75% du solde couvert 0 …" at bounding box center [140, 79] width 152 height 53
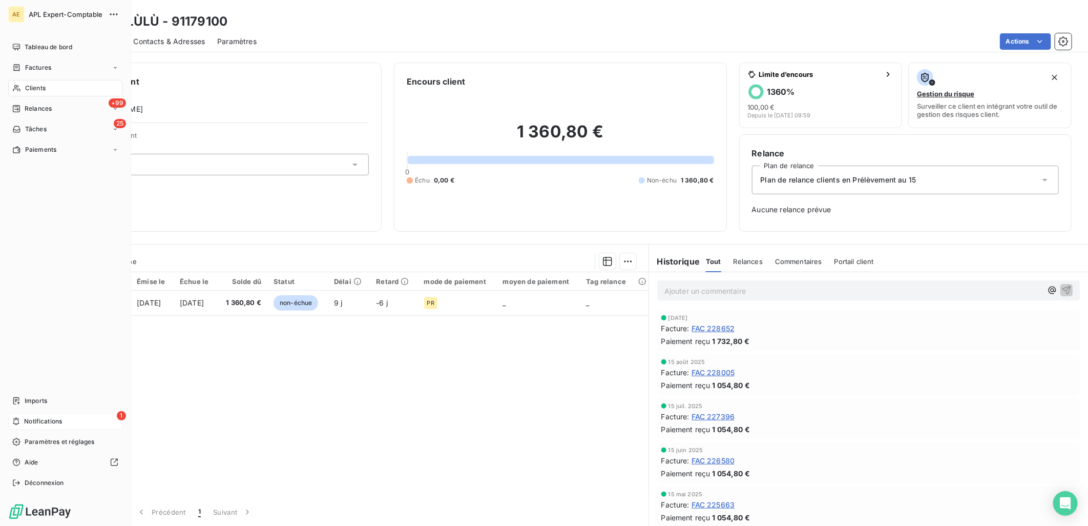
click at [18, 428] on div "1 Notifications" at bounding box center [65, 421] width 114 height 16
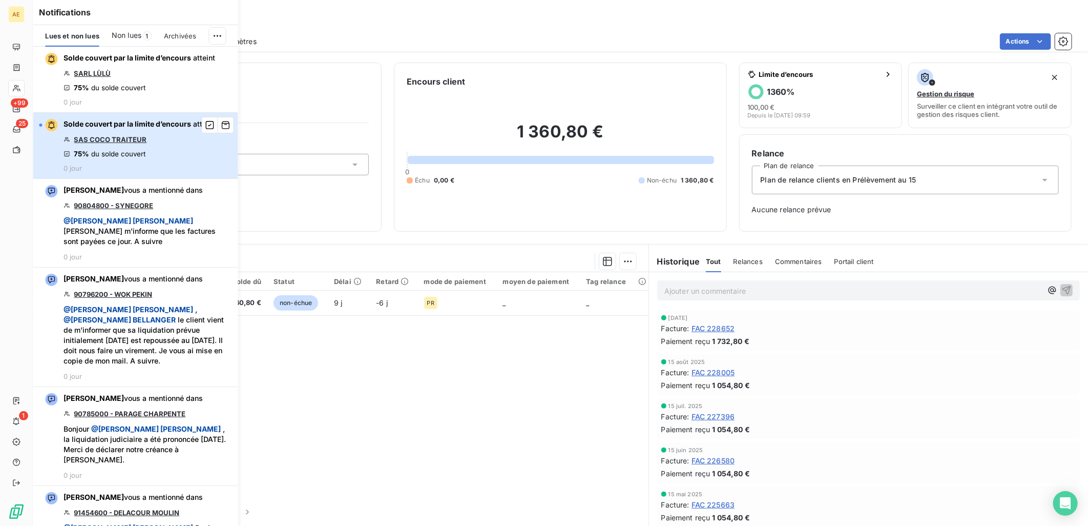
click at [179, 134] on div "Solde couvert par la limite d’encours atteint SAS COCO TRAITEUR 75% du solde co…" at bounding box center [140, 145] width 152 height 53
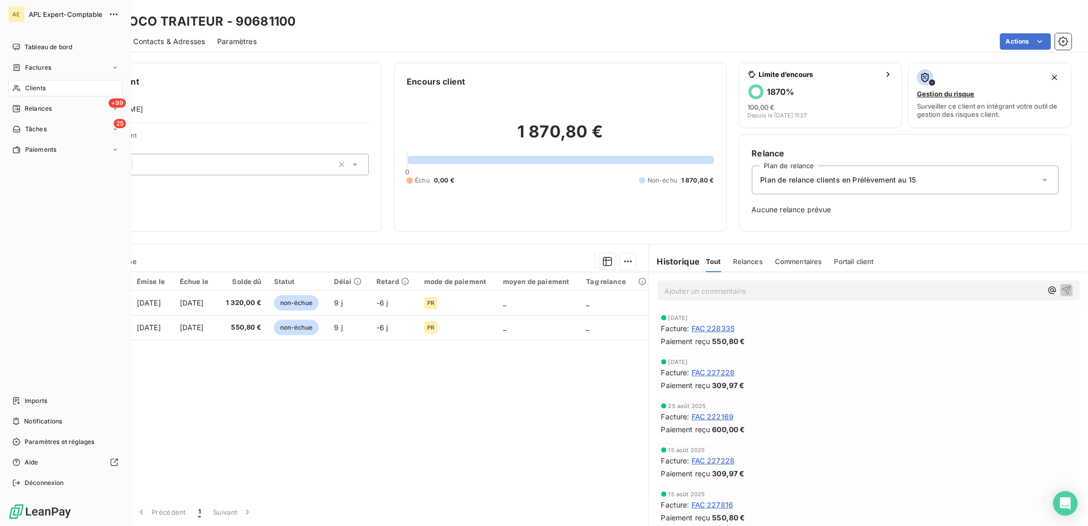
click at [48, 89] on div "Clients" at bounding box center [65, 88] width 114 height 16
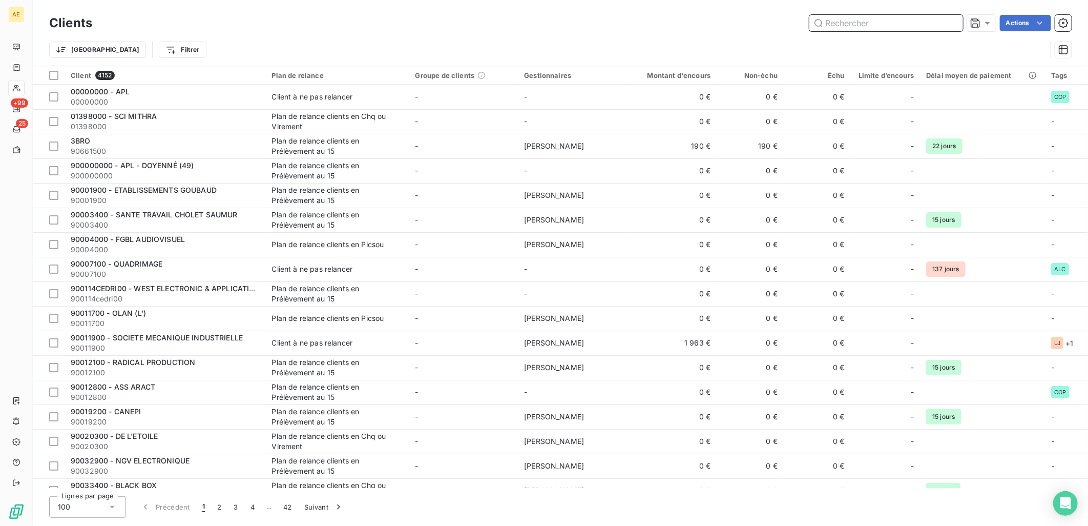
click at [839, 29] on input "text" at bounding box center [887, 23] width 154 height 16
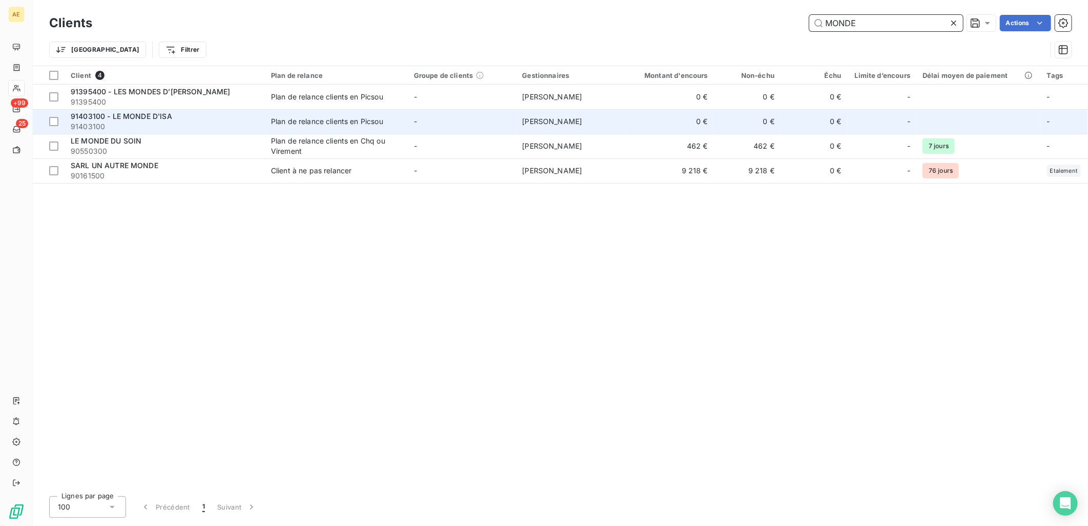
type input "MONDE"
click at [254, 126] on span "91403100" at bounding box center [165, 126] width 188 height 10
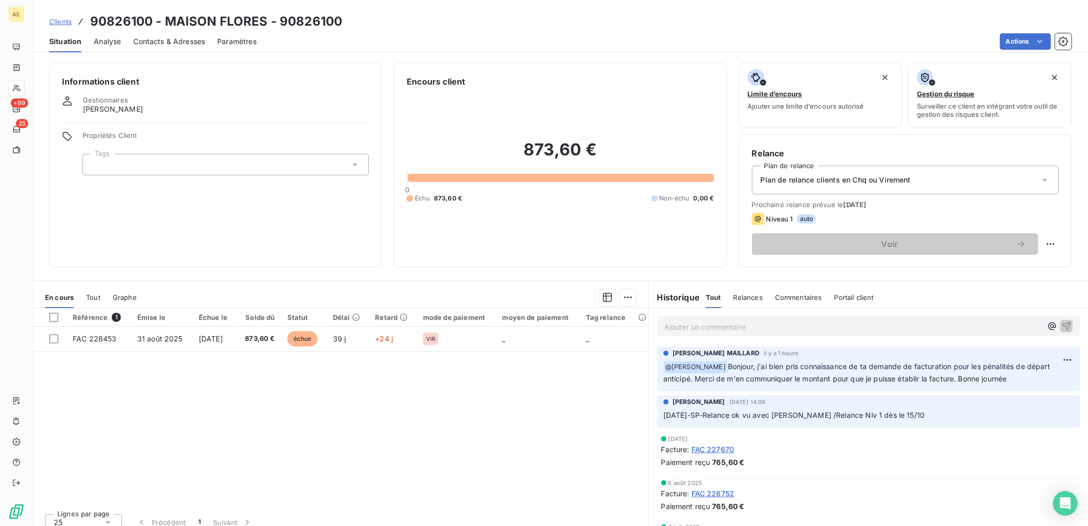
click at [63, 16] on link "Clients" at bounding box center [60, 21] width 23 height 10
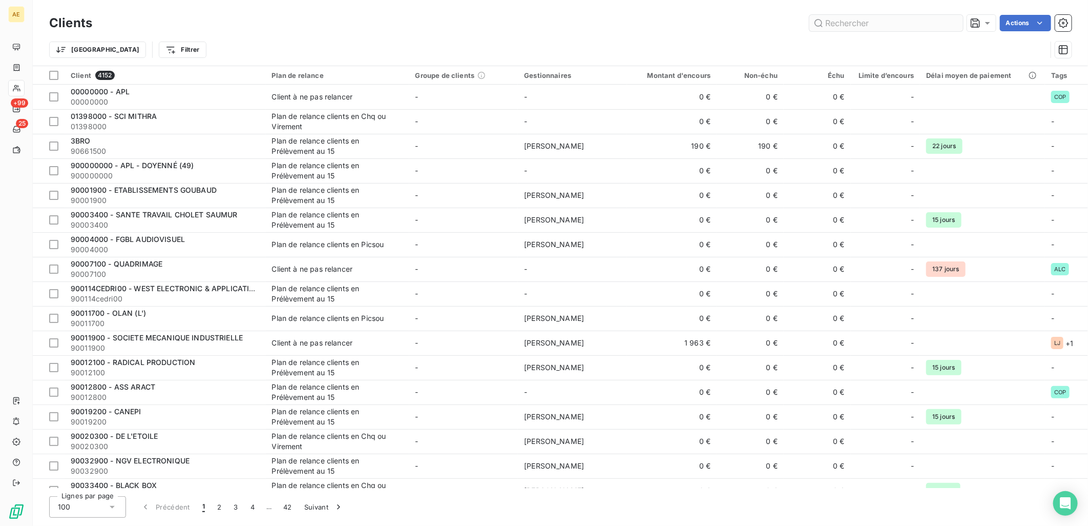
click at [834, 27] on input "text" at bounding box center [887, 23] width 154 height 16
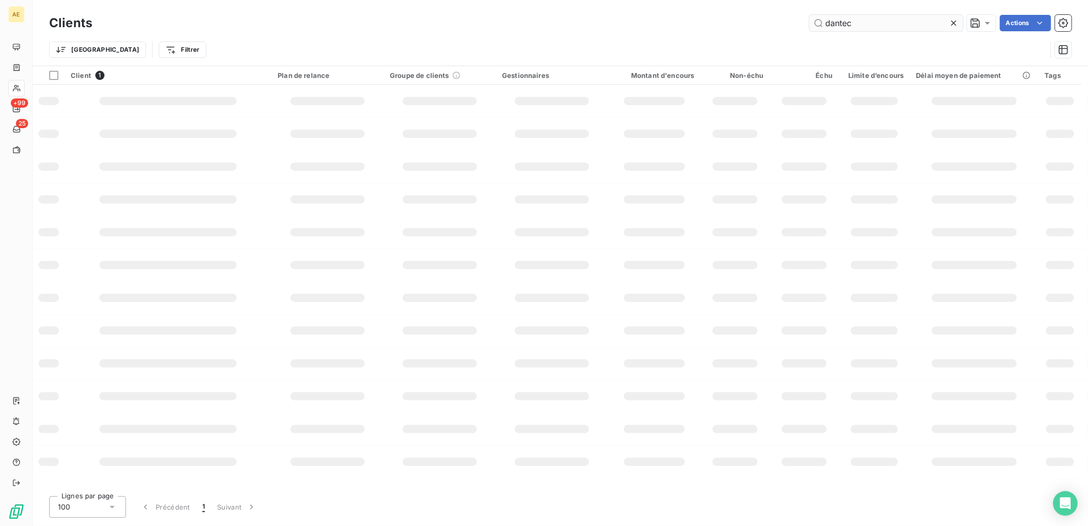
type input "dantec"
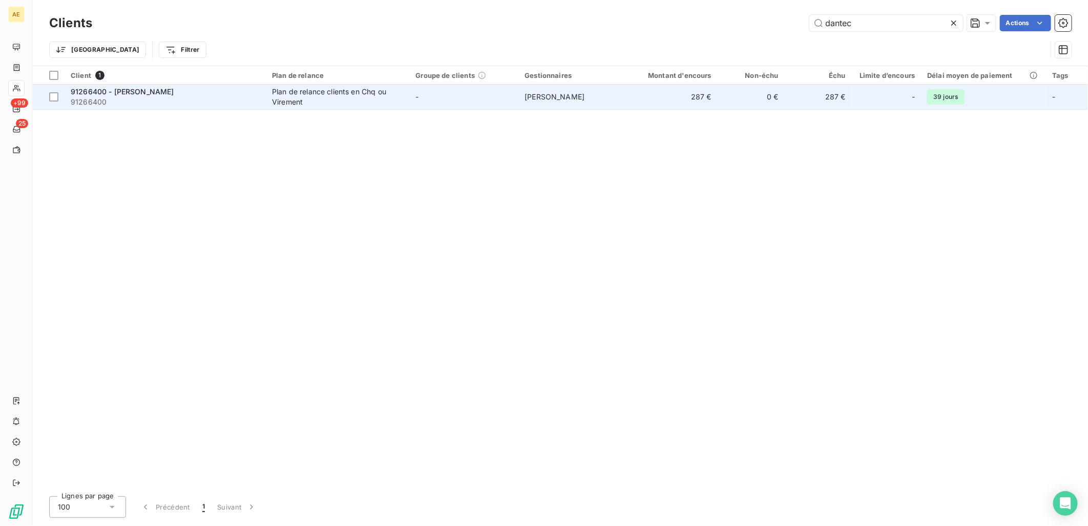
click at [245, 100] on span "91266400" at bounding box center [165, 102] width 189 height 10
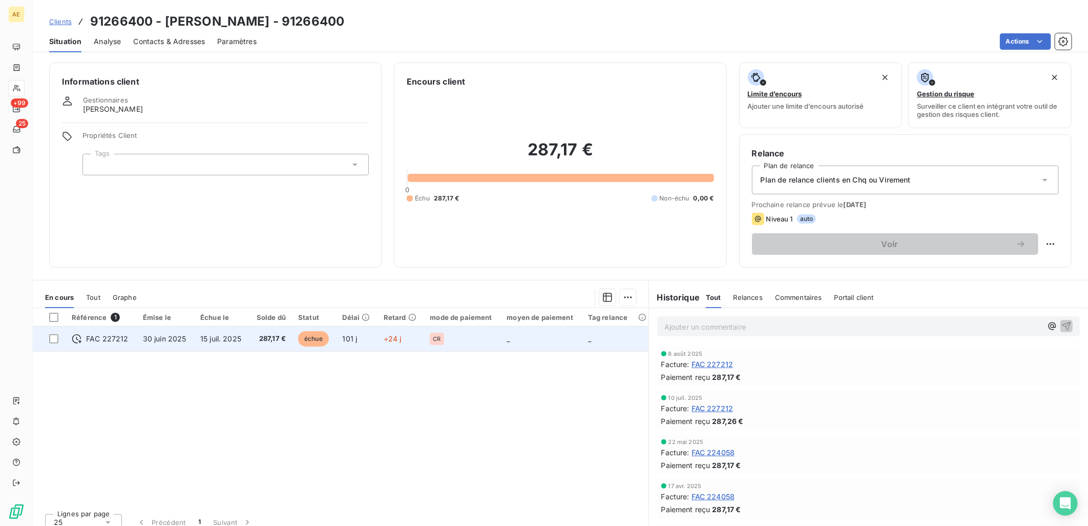
click at [159, 339] on span "30 juin 2025" at bounding box center [165, 338] width 44 height 9
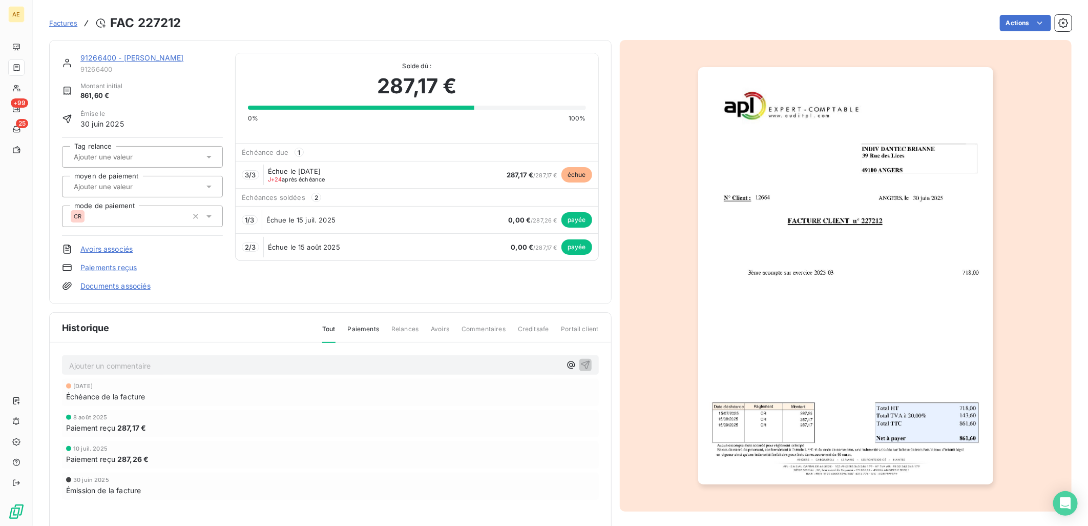
click at [147, 58] on link "91266400 - [PERSON_NAME]" at bounding box center [132, 57] width 104 height 9
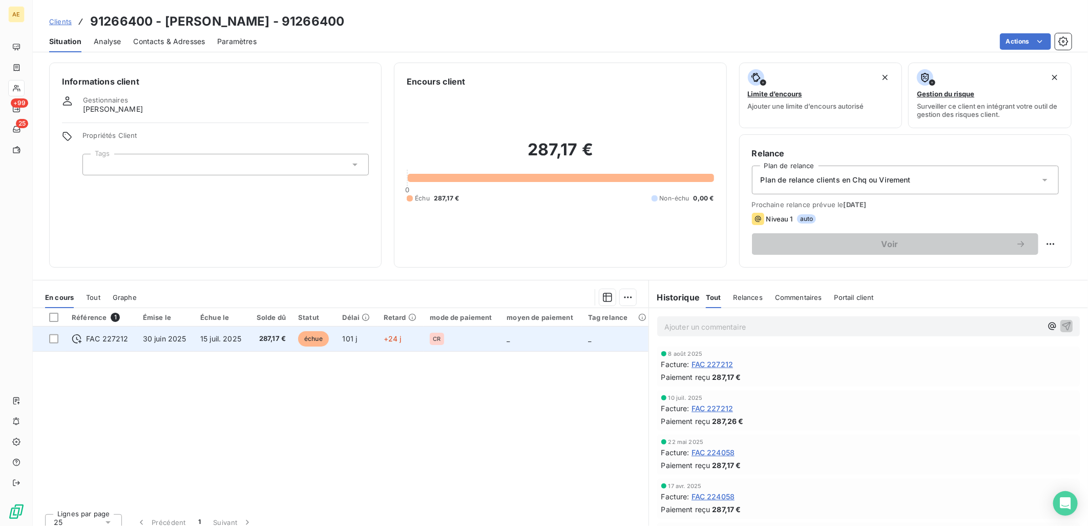
click at [221, 338] on span "15 juil. 2025" at bounding box center [220, 338] width 41 height 9
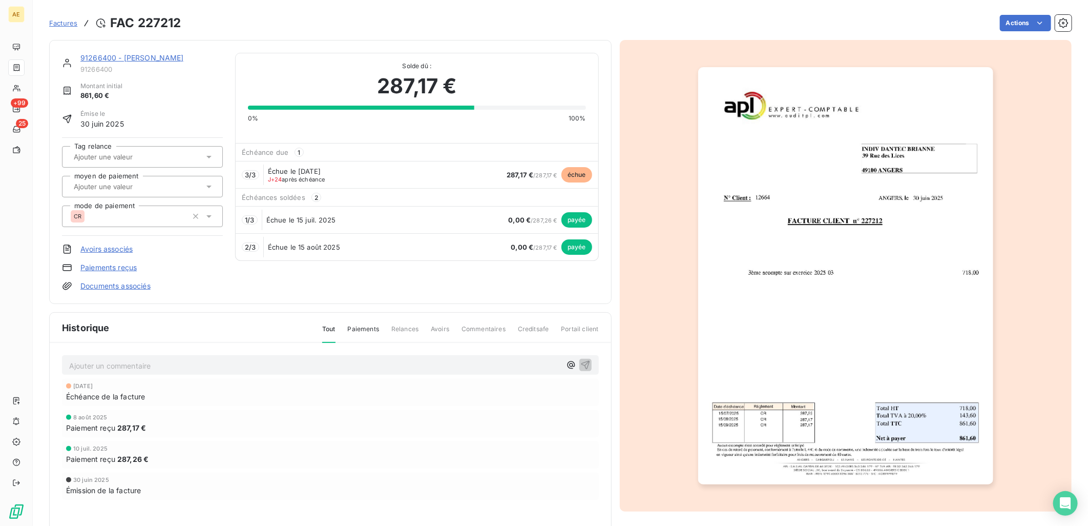
click at [154, 56] on link "91266400 - [PERSON_NAME]" at bounding box center [132, 57] width 104 height 9
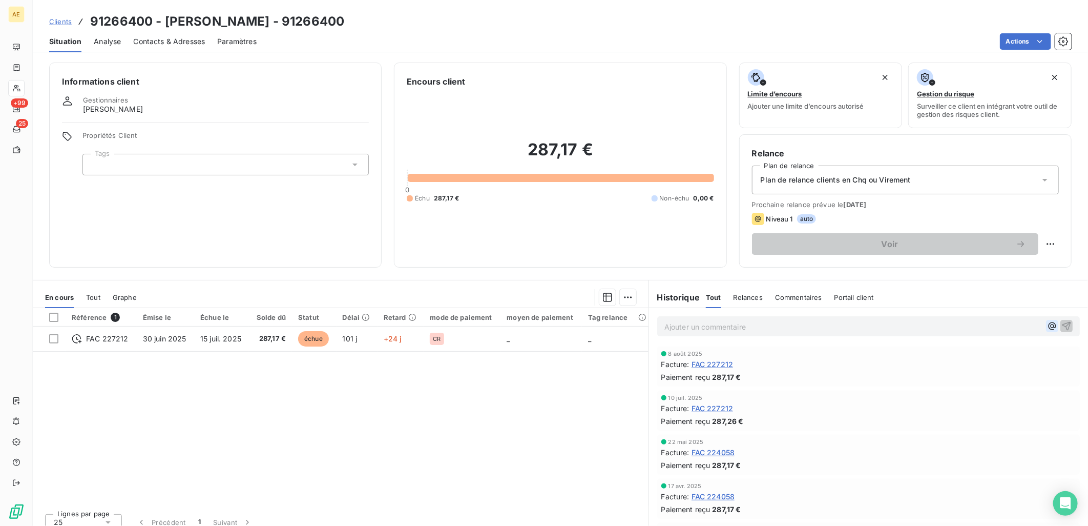
click at [1047, 328] on icon "button" at bounding box center [1052, 326] width 10 height 10
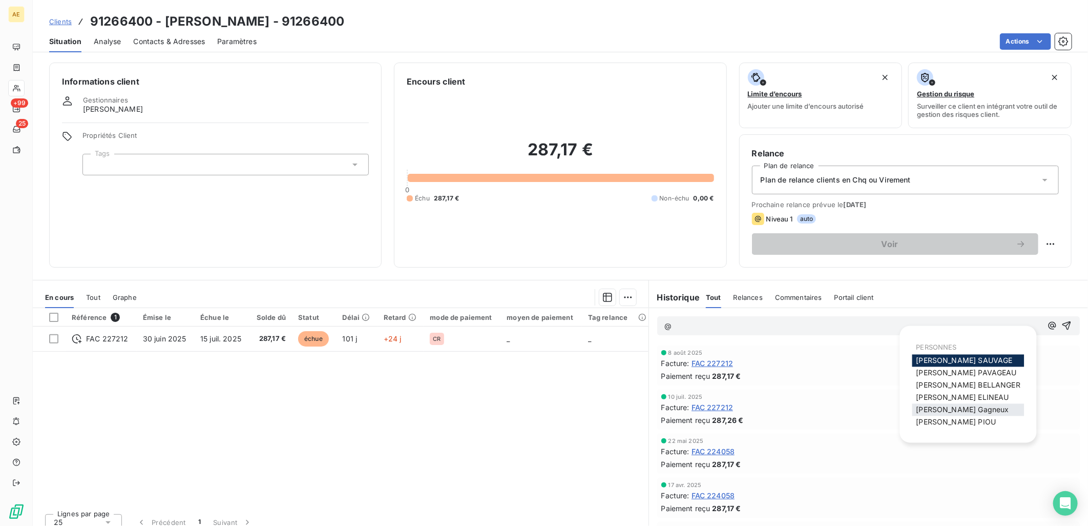
click at [941, 407] on span "Frédéric Gagneux" at bounding box center [963, 409] width 93 height 9
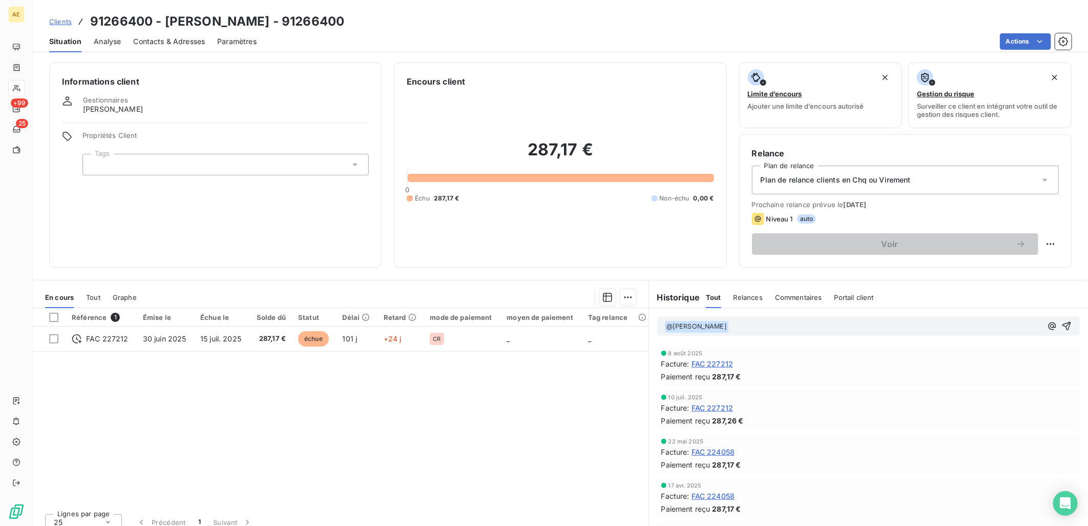
click at [743, 325] on p "﻿ @ Frédéric Gagneux ﻿ ﻿" at bounding box center [854, 326] width 378 height 12
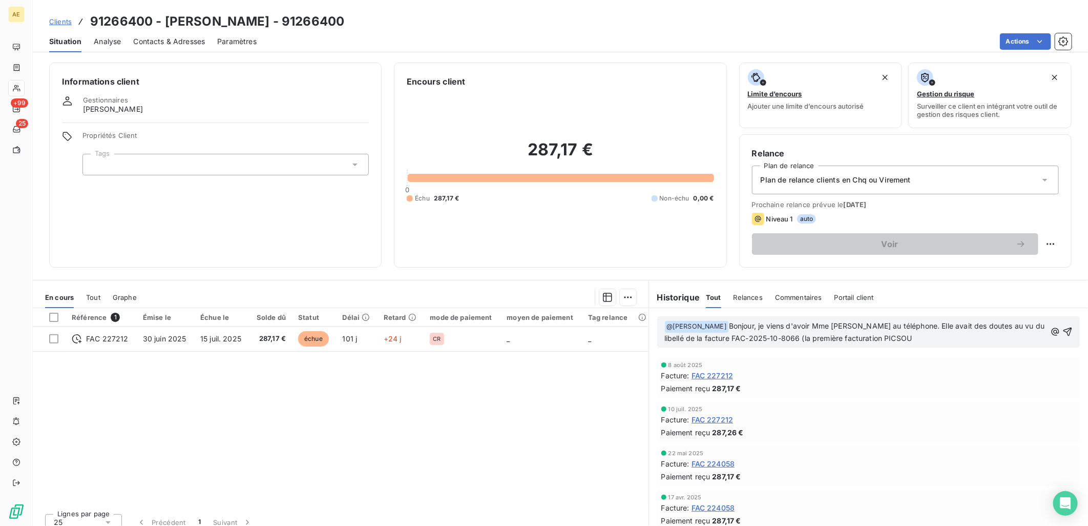
click at [1040, 178] on icon at bounding box center [1045, 180] width 10 height 10
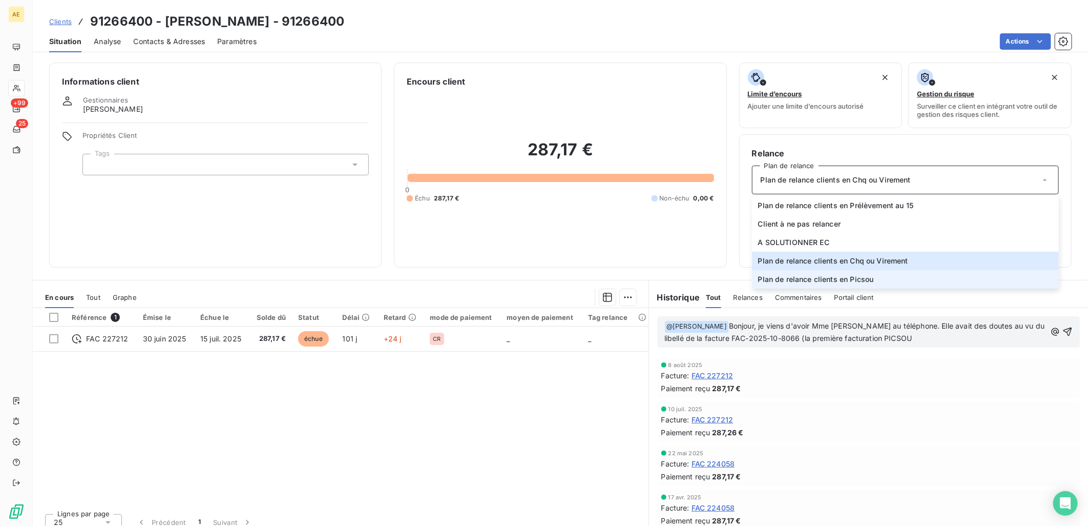
click at [858, 278] on span "Plan de relance clients en Picsou" at bounding box center [816, 279] width 116 height 10
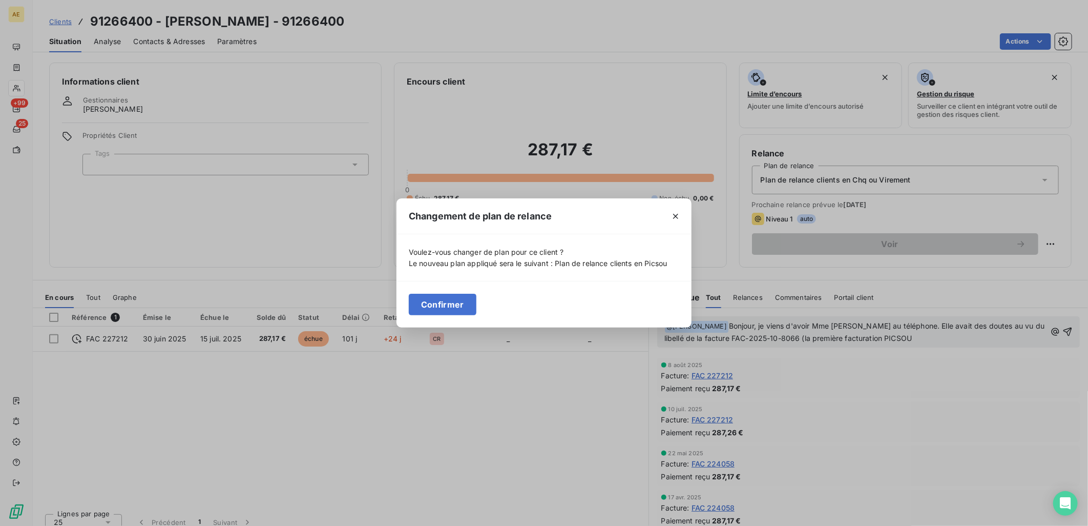
drag, startPoint x: 439, startPoint y: 307, endPoint x: 446, endPoint y: 306, distance: 7.2
click at [440, 306] on button "Confirmer" at bounding box center [443, 305] width 68 height 22
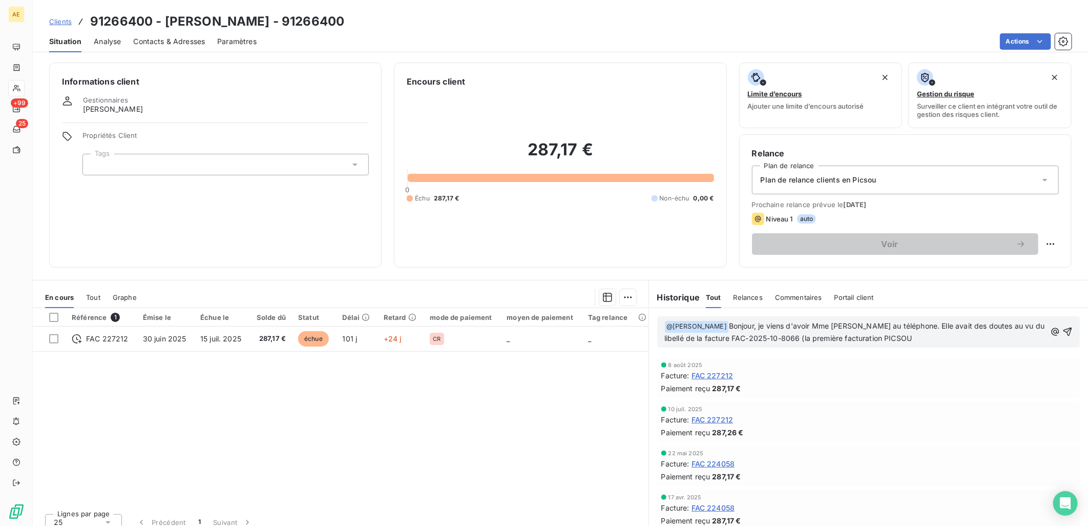
click at [923, 339] on p "﻿ @ Frédéric Gagneux ﻿ Bonjour, je viens d'avoir Mme DANTEC au téléphone. Elle …" at bounding box center [856, 332] width 382 height 24
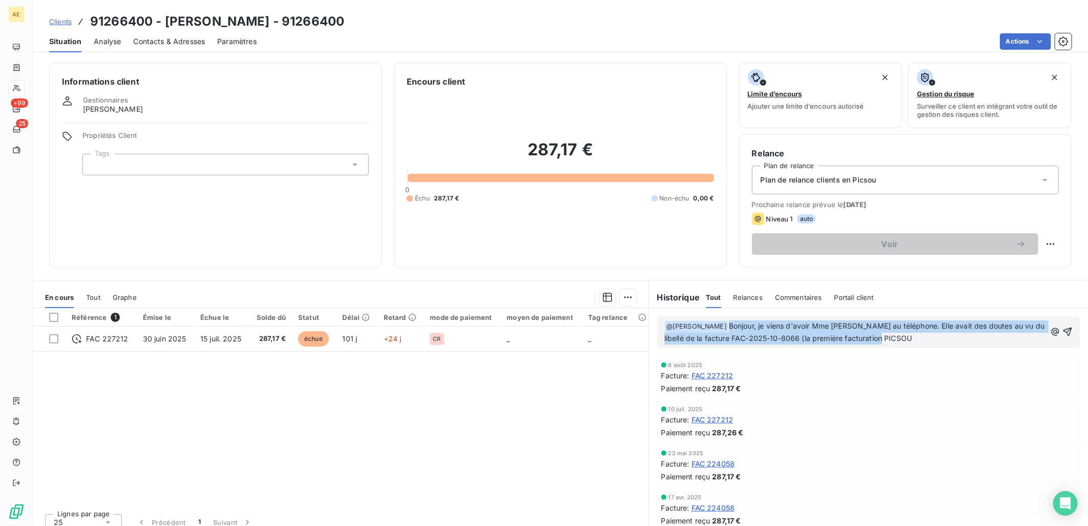
drag, startPoint x: 923, startPoint y: 339, endPoint x: 725, endPoint y: 323, distance: 198.9
click at [725, 323] on p "﻿ @ Frédéric Gagneux ﻿ Bonjour, je viens d'avoir Mme DANTEC au téléphone. Elle …" at bounding box center [856, 332] width 382 height 24
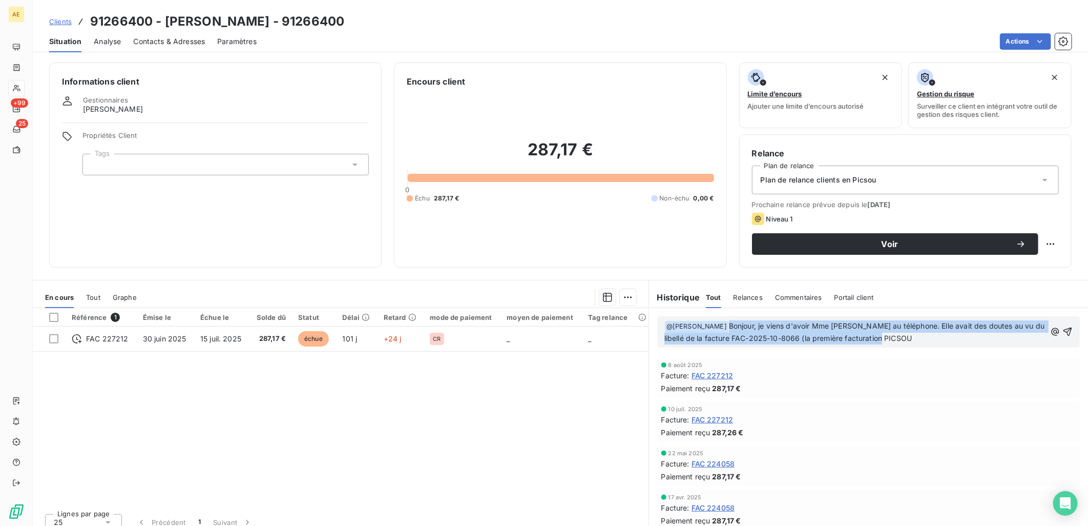
click at [943, 341] on p "﻿ @ Frédéric Gagneux ﻿ Bonjour, je viens d'avoir Mme DANTEC au téléphone. Elle …" at bounding box center [856, 332] width 382 height 24
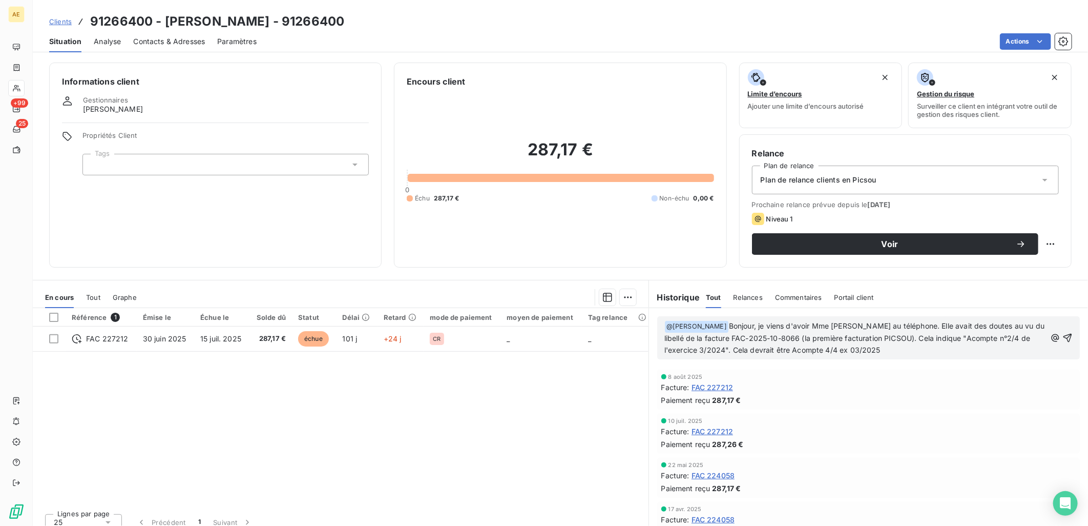
click at [735, 349] on span "Bonjour, je viens d'avoir Mme DANTEC au téléphone. Elle avait des doutes au vu …" at bounding box center [856, 337] width 382 height 33
click at [733, 349] on span "Bonjour, je viens d'avoir Mme DANTEC au téléphone. Elle avait des doutes au vu …" at bounding box center [856, 337] width 382 height 33
click at [906, 350] on p "﻿ @ Frédéric Gagneux ﻿ Bonjour, je viens d'avoir Mme DANTEC au téléphone. Elle …" at bounding box center [856, 338] width 382 height 36
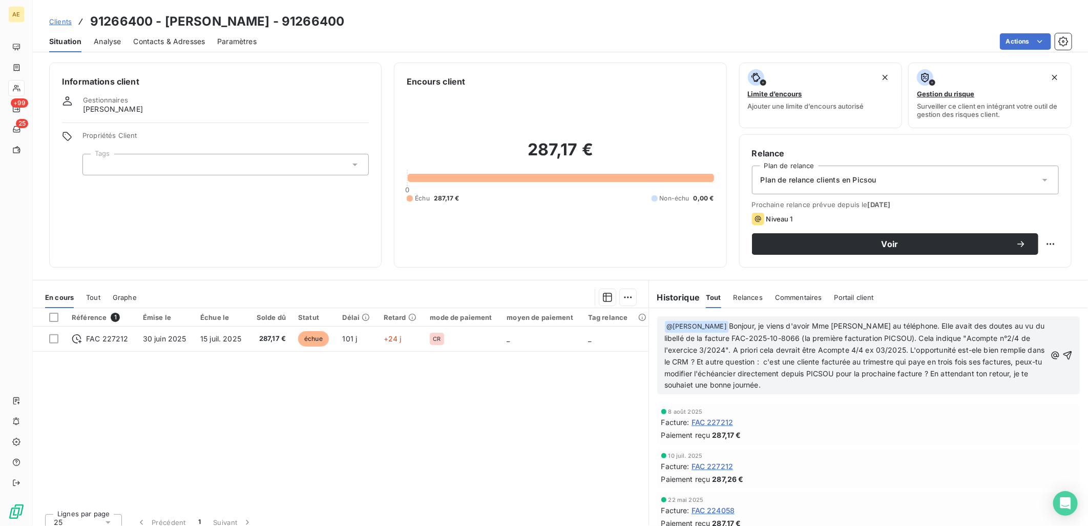
click at [774, 383] on span "Bonjour, je viens d'avoir Mme DANTEC au téléphone. Elle avait des doutes au vu …" at bounding box center [856, 355] width 383 height 68
click at [758, 387] on span "Bonjour, je viens d'avoir Mme DANTEC au téléphone. Elle avait des doutes au vu …" at bounding box center [856, 355] width 383 height 68
click at [759, 386] on span "Bonjour, je viens d'avoir Mme DANTEC au téléphone. Elle avait des doutes au vu …" at bounding box center [856, 355] width 383 height 68
click at [970, 350] on span "Bonjour, je viens d'avoir Mme DANTEC au téléphone. Elle avait des doutes au vu …" at bounding box center [856, 355] width 383 height 68
click at [1064, 352] on icon "button" at bounding box center [1068, 355] width 9 height 9
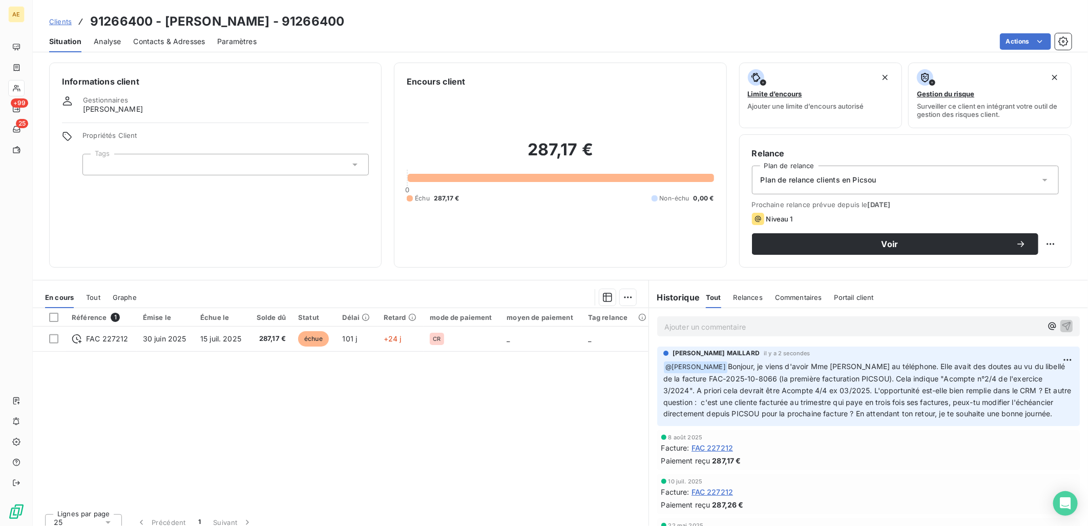
click at [491, 428] on div "Référence 1 Émise le Échue le Solde dû Statut Délai Retard mode de paiement moy…" at bounding box center [341, 406] width 616 height 197
click at [62, 19] on span "Clients" at bounding box center [60, 21] width 23 height 8
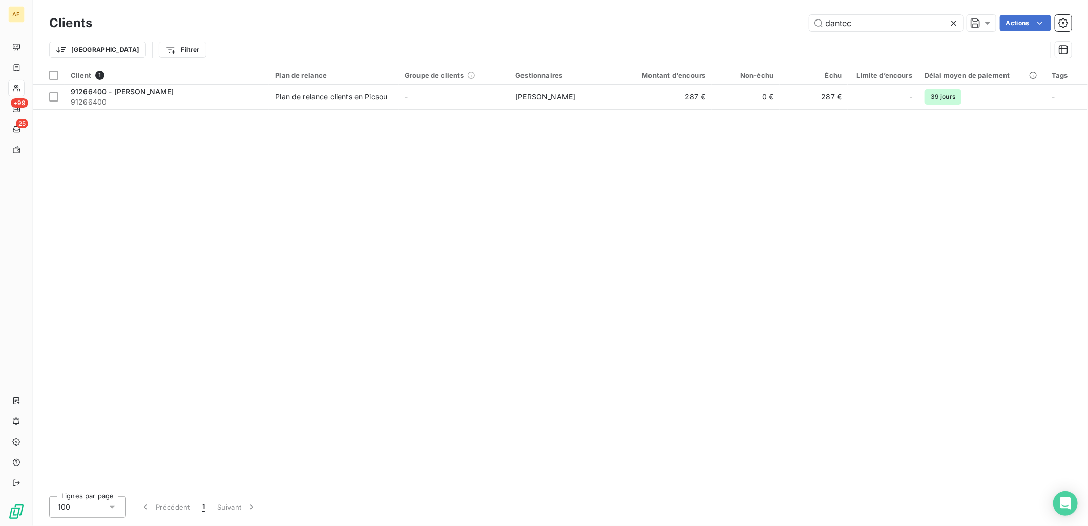
drag, startPoint x: 651, startPoint y: 27, endPoint x: 622, endPoint y: 27, distance: 29.7
click at [622, 27] on div "dantec Actions" at bounding box center [588, 23] width 967 height 16
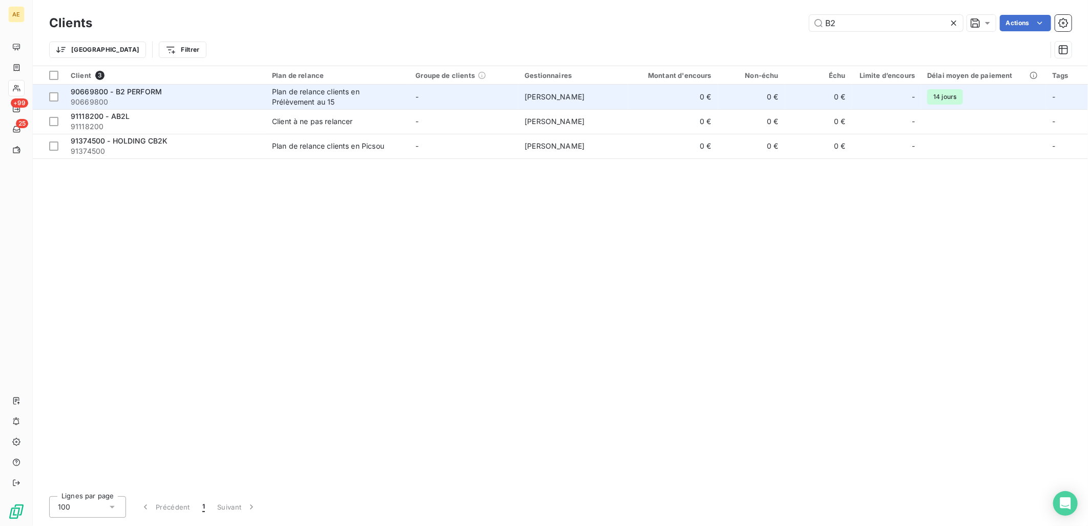
type input "B2"
click at [226, 93] on div "90669800 - B2 PERFORM" at bounding box center [165, 92] width 189 height 10
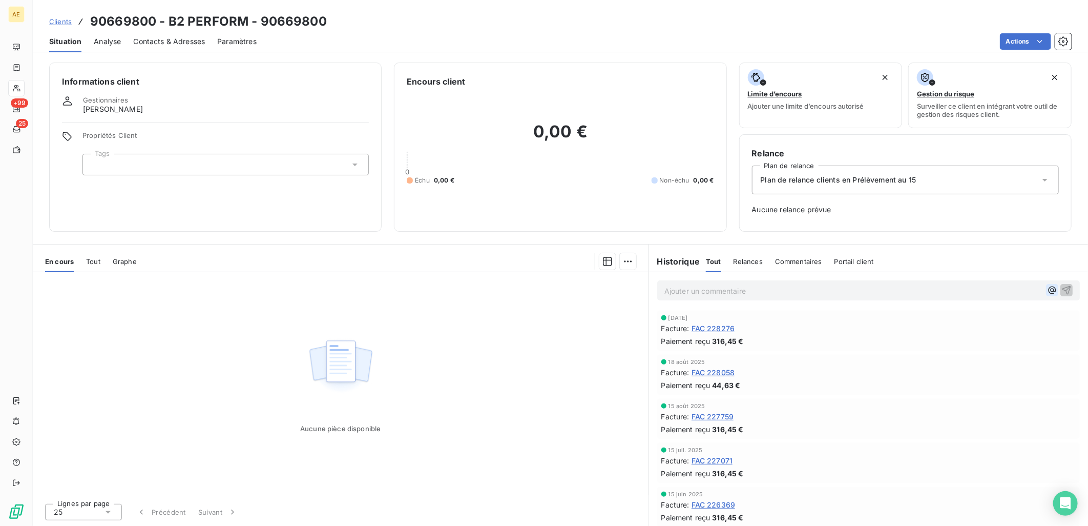
click at [1047, 288] on icon "button" at bounding box center [1052, 290] width 10 height 10
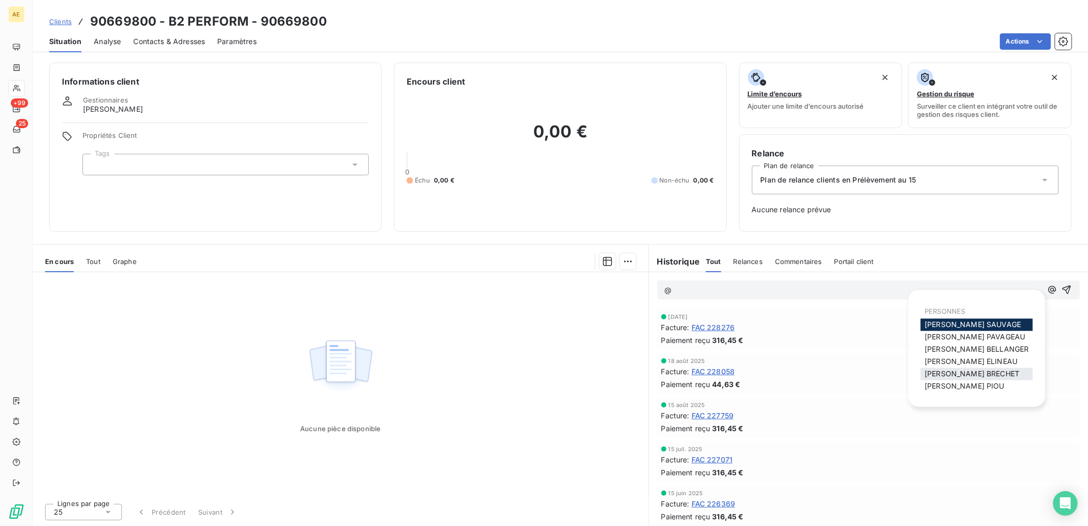
click at [955, 376] on span "Jean-Luc BRECHET" at bounding box center [972, 373] width 95 height 9
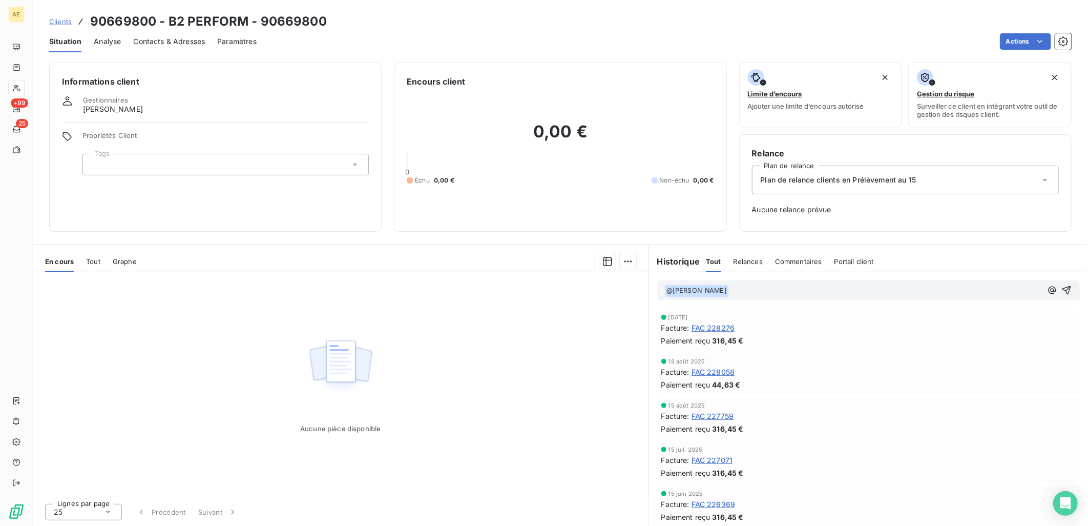
click at [771, 293] on p "﻿ @ Jean-Luc BRECHET ﻿ ﻿" at bounding box center [854, 290] width 378 height 12
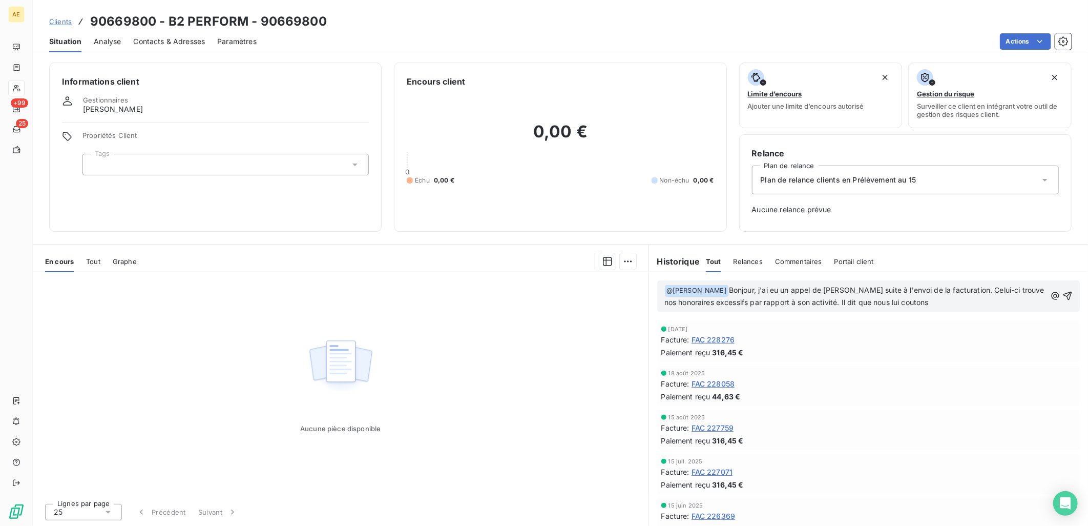
click at [985, 305] on p "﻿ @ Jean-Luc BRECHET ﻿ Bonjour, j'ai eu un appel de M. BRUNEAU suite à l'envoi …" at bounding box center [856, 296] width 382 height 24
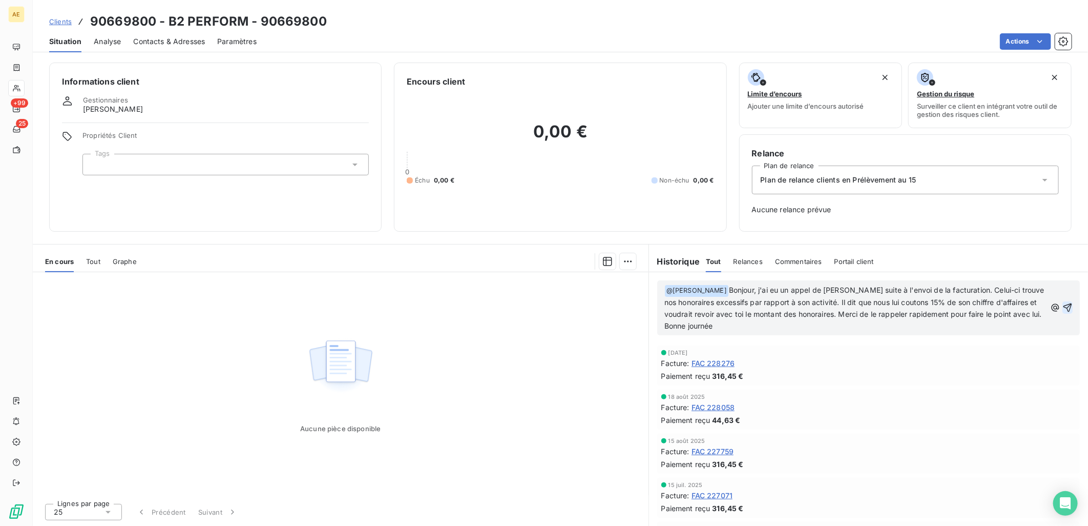
click at [1063, 309] on icon "button" at bounding box center [1068, 307] width 10 height 10
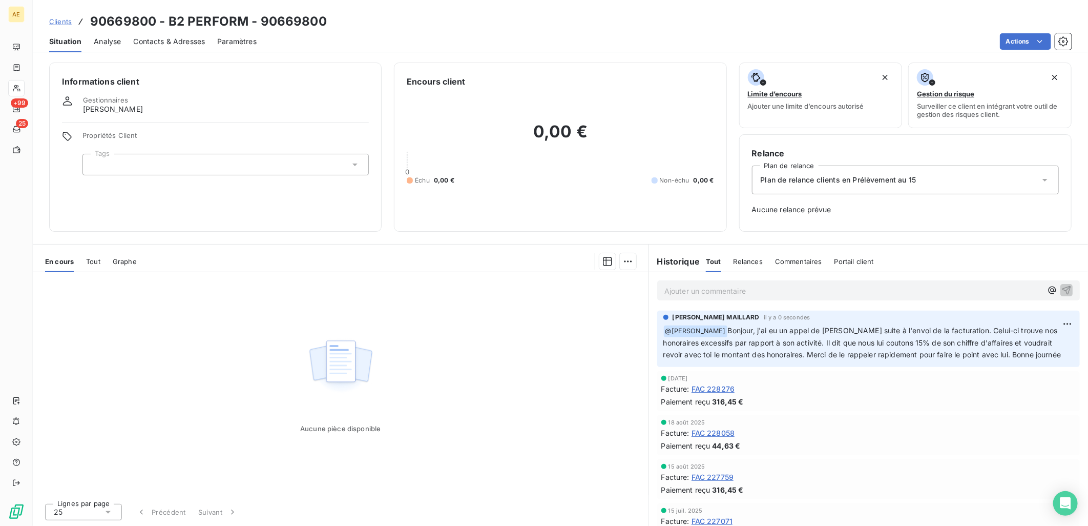
click at [457, 259] on div at bounding box center [392, 261] width 487 height 16
click at [50, 22] on span "Clients" at bounding box center [60, 21] width 23 height 8
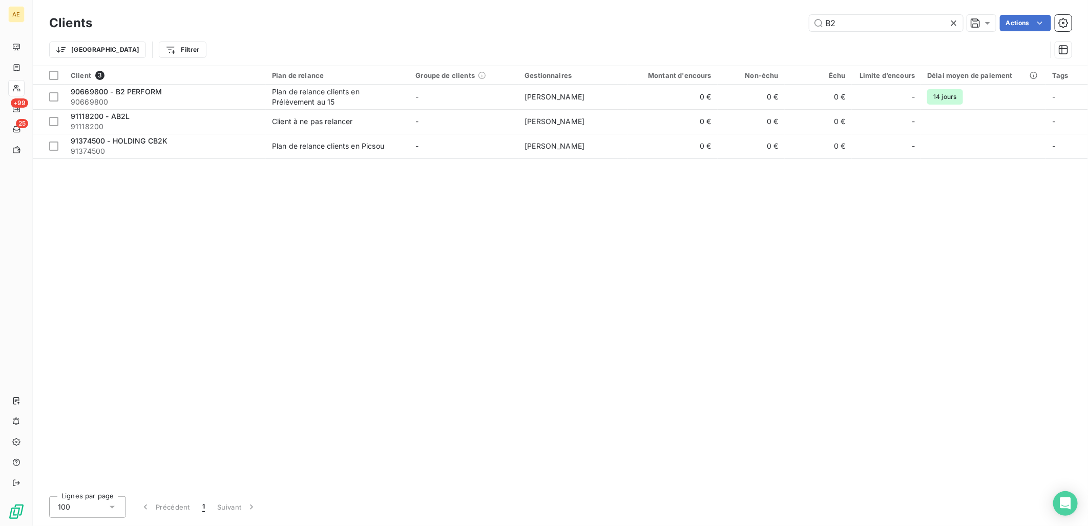
drag, startPoint x: 710, startPoint y: 23, endPoint x: 624, endPoint y: 36, distance: 86.6
click at [624, 36] on div "Clients B2 Actions Trier Filtrer" at bounding box center [560, 38] width 1023 height 53
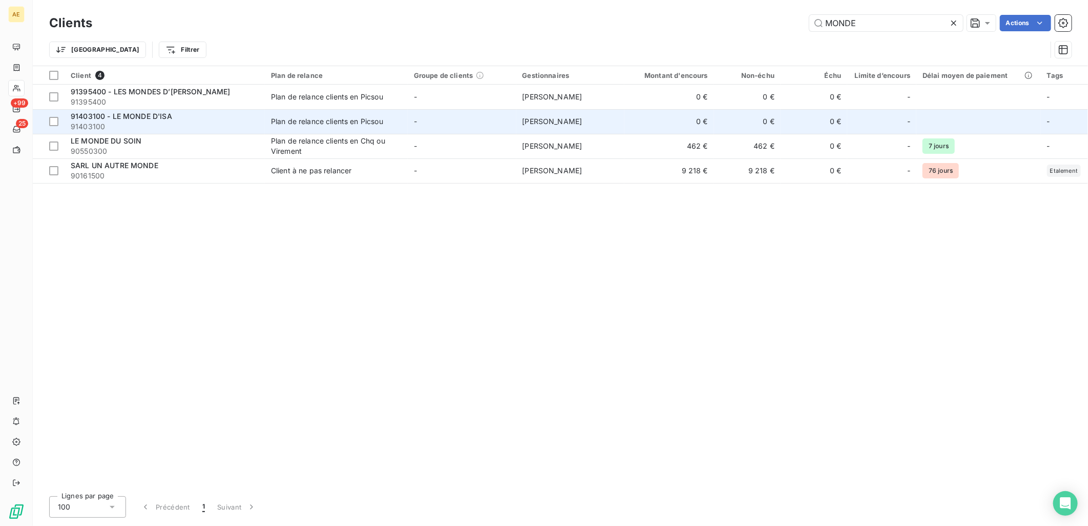
type input "MONDE"
click at [228, 123] on span "91403100" at bounding box center [165, 126] width 188 height 10
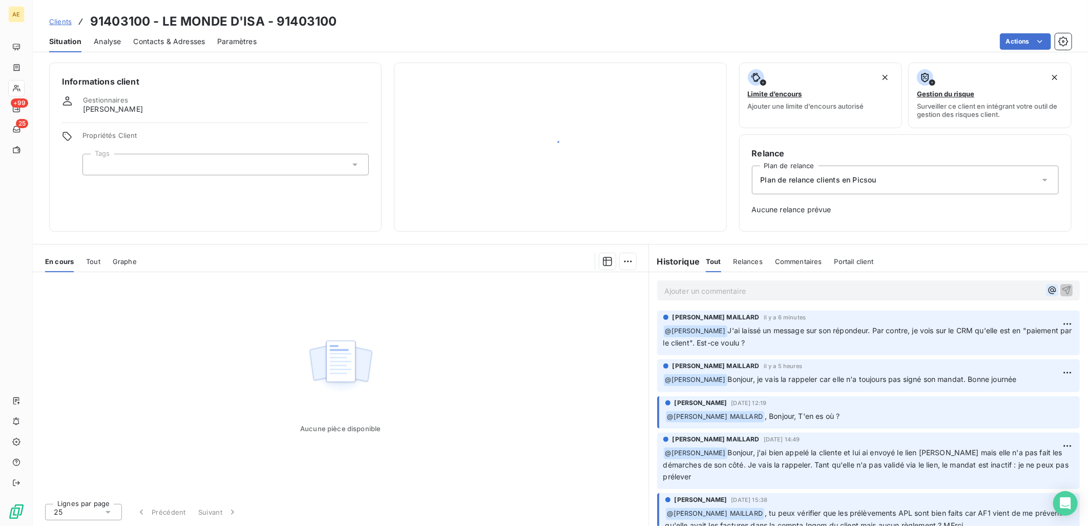
click at [1049, 291] on icon "button" at bounding box center [1052, 290] width 10 height 10
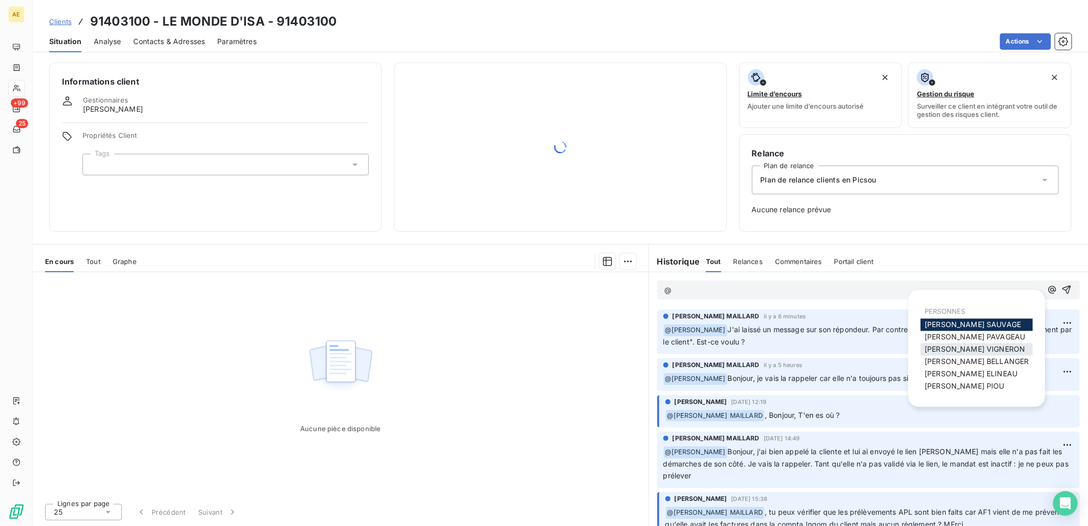
click at [976, 350] on span "CECILE VIGNERON" at bounding box center [975, 349] width 100 height 9
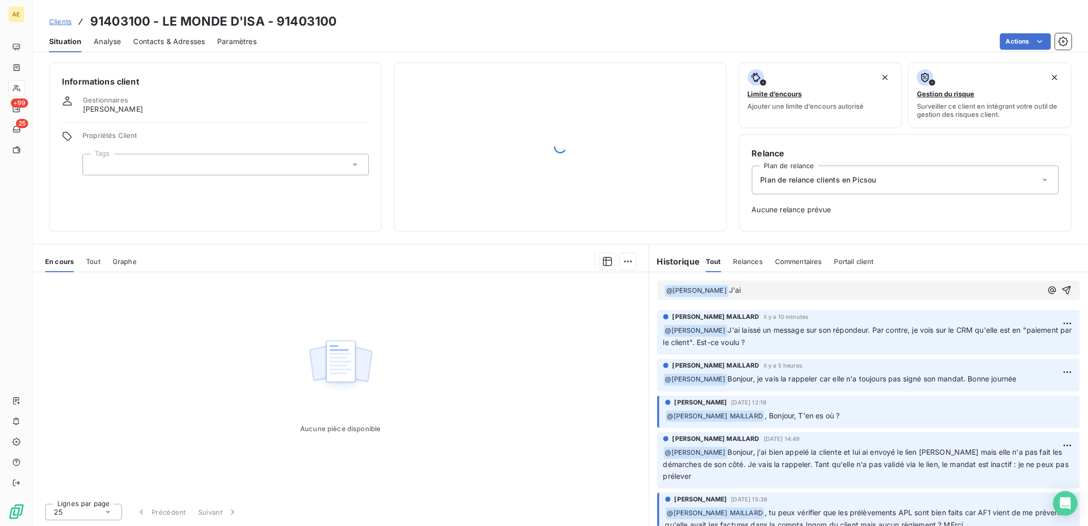
click at [766, 286] on p "﻿ @ CECILE VIGNERON ﻿ J'ai" at bounding box center [854, 290] width 378 height 12
click at [790, 284] on p "﻿ @ CECILE VIGNERON ﻿ J'ai" at bounding box center [854, 290] width 378 height 12
click at [1027, 286] on p "﻿ @ CECILE VIGNERON ﻿ J'ai eu Mme Deslandes au téléphone. Elle va faire le néce…" at bounding box center [854, 290] width 378 height 12
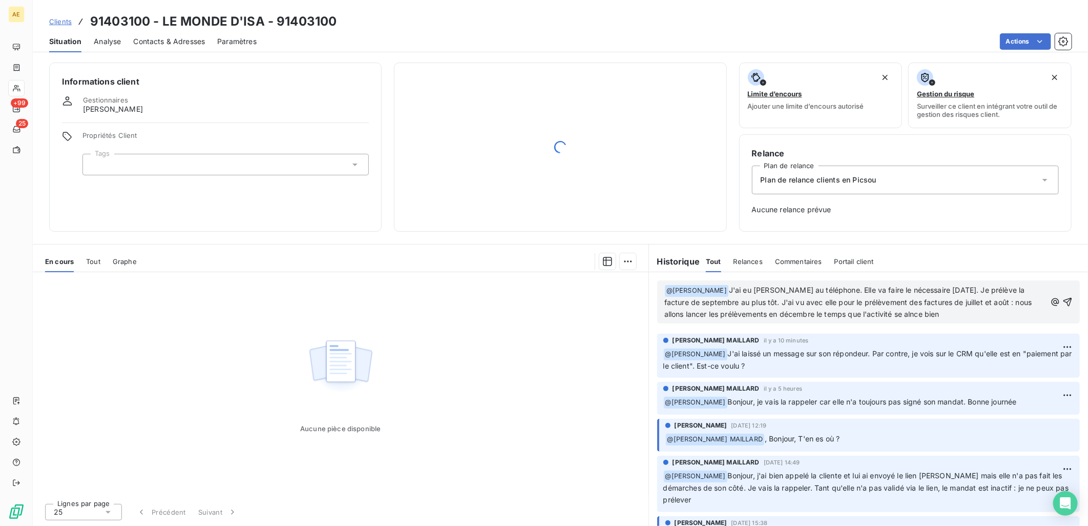
click at [916, 313] on span "J'ai eu Mme Deslandes au téléphone. Elle va faire le nécessaire demain. Je prél…" at bounding box center [850, 301] width 370 height 33
click at [994, 318] on p "﻿ @ CECILE VIGNERON ﻿ J'ai eu Mme Deslandes au téléphone. Elle va faire le néce…" at bounding box center [856, 302] width 382 height 36
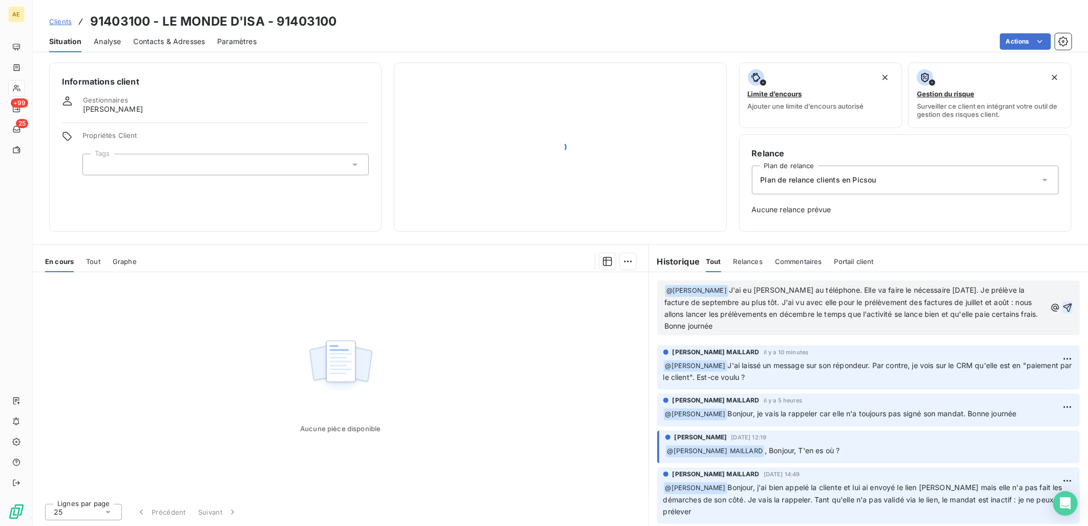
click at [1064, 307] on icon "button" at bounding box center [1068, 307] width 9 height 9
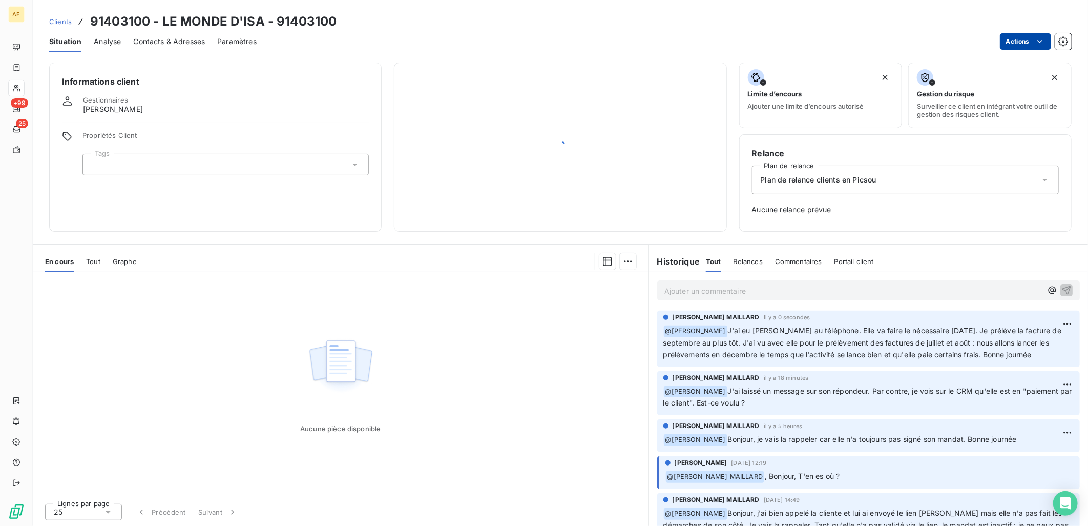
click at [1032, 41] on html "AE +99 25 Clients 91403100 - LE MONDE D'ISA - 91403100 Situation Analyse Contac…" at bounding box center [544, 263] width 1088 height 526
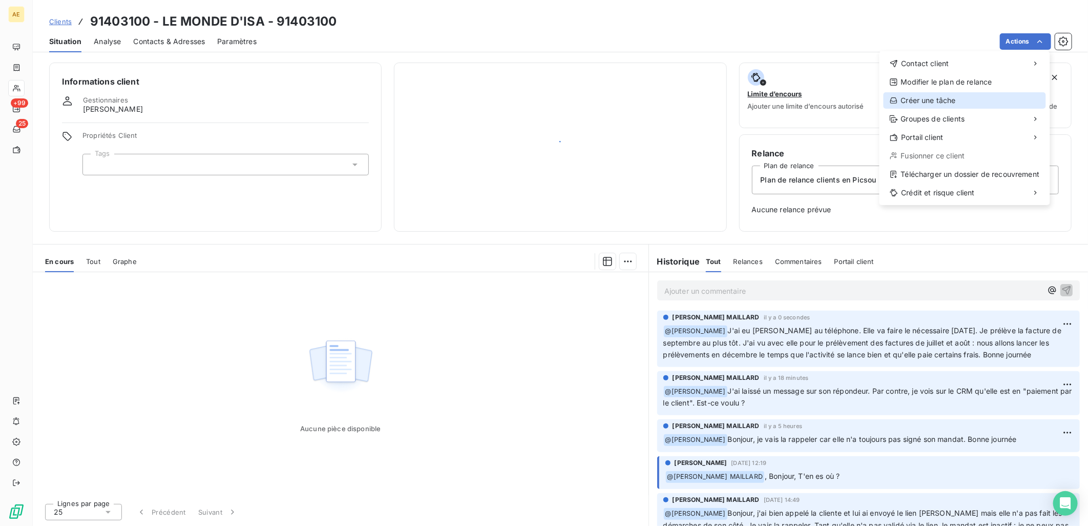
click at [952, 101] on div "Créer une tâche" at bounding box center [965, 100] width 162 height 16
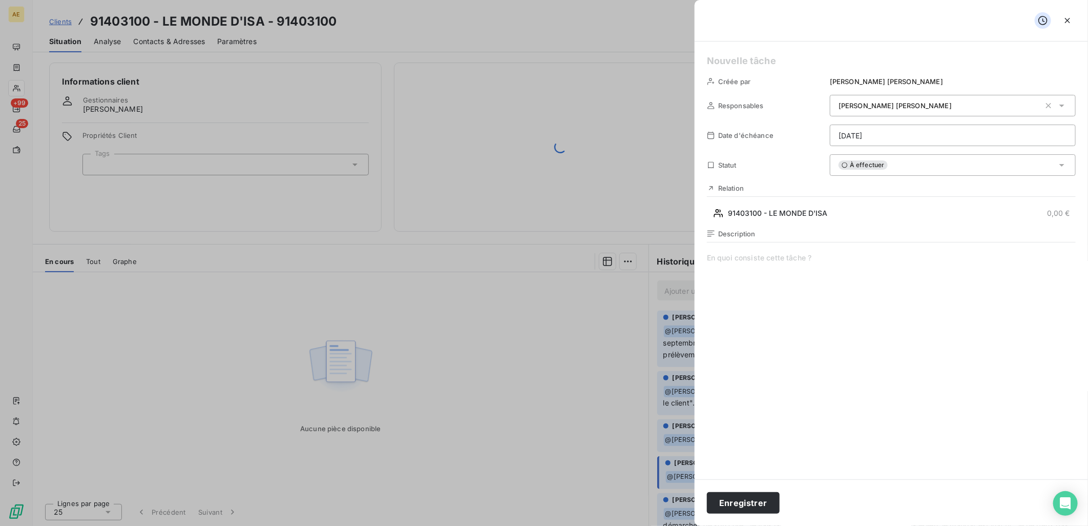
click at [848, 132] on html "AE +99 25 Clients 91403100 - LE MONDE D'ISA - 91403100 Situation Analyse Contac…" at bounding box center [544, 263] width 1088 height 526
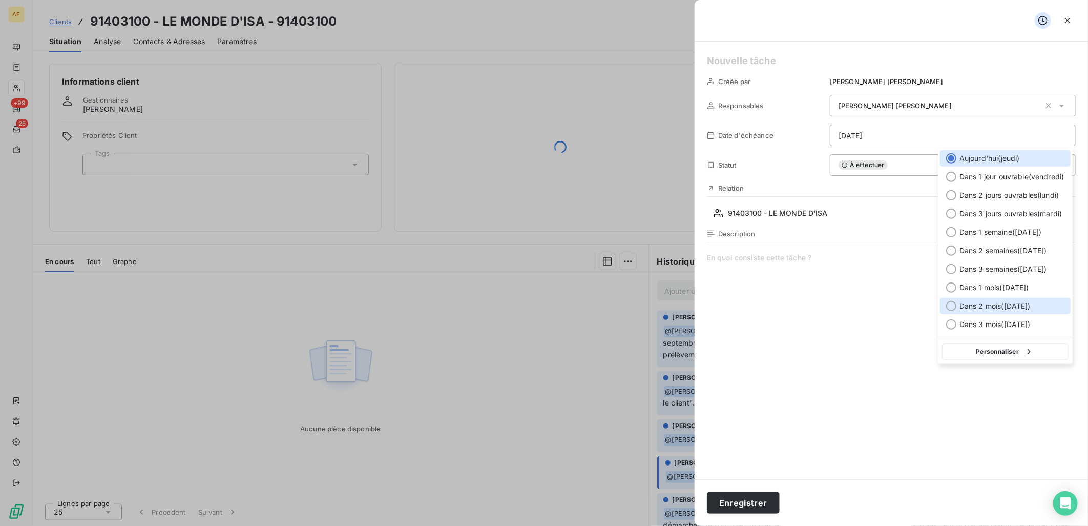
click at [949, 306] on div at bounding box center [951, 306] width 10 height 10
type input "09/12/2025"
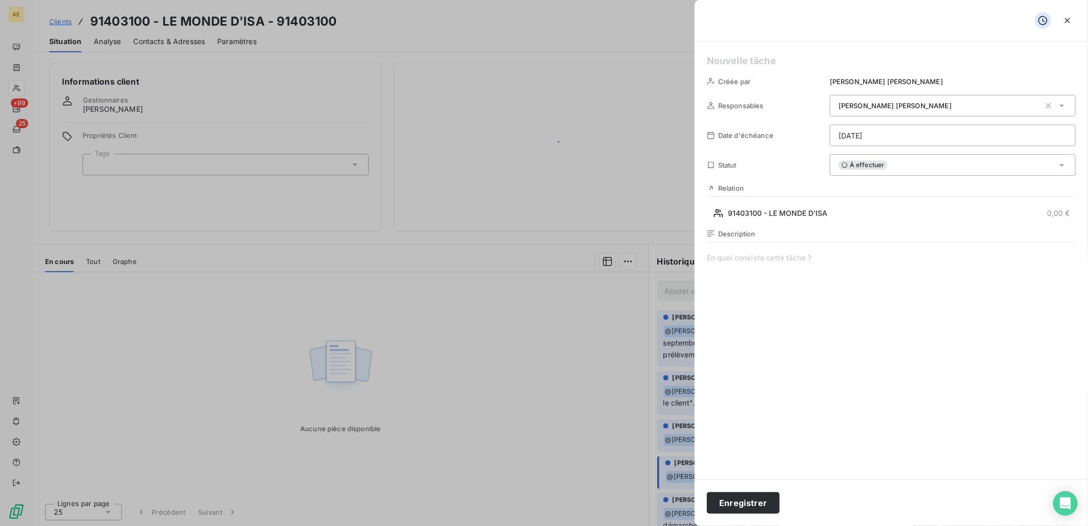
click at [767, 258] on span at bounding box center [891, 351] width 369 height 197
click at [771, 499] on button "Enregistrer" at bounding box center [743, 503] width 73 height 22
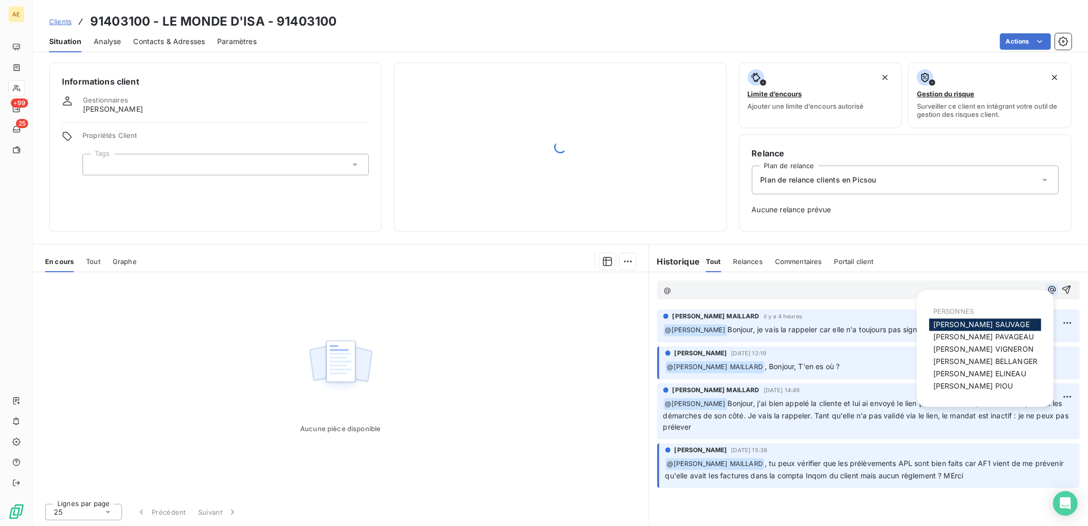
click at [1048, 286] on icon "button" at bounding box center [1052, 289] width 10 height 10
click at [983, 351] on span "CECILE VIGNERON" at bounding box center [984, 349] width 100 height 9
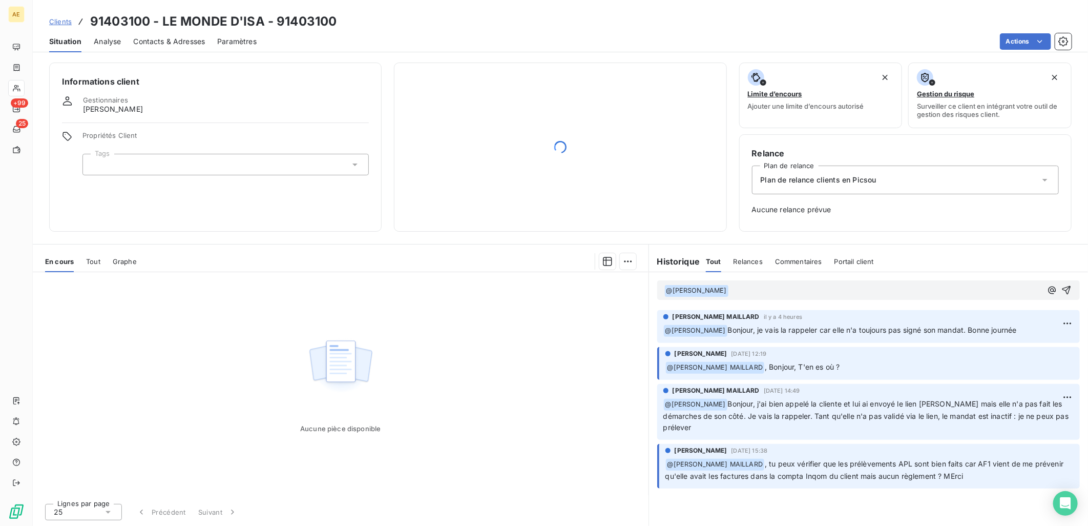
click at [825, 294] on p "﻿ @ CECILE VIGNERON ﻿ ﻿" at bounding box center [854, 290] width 378 height 12
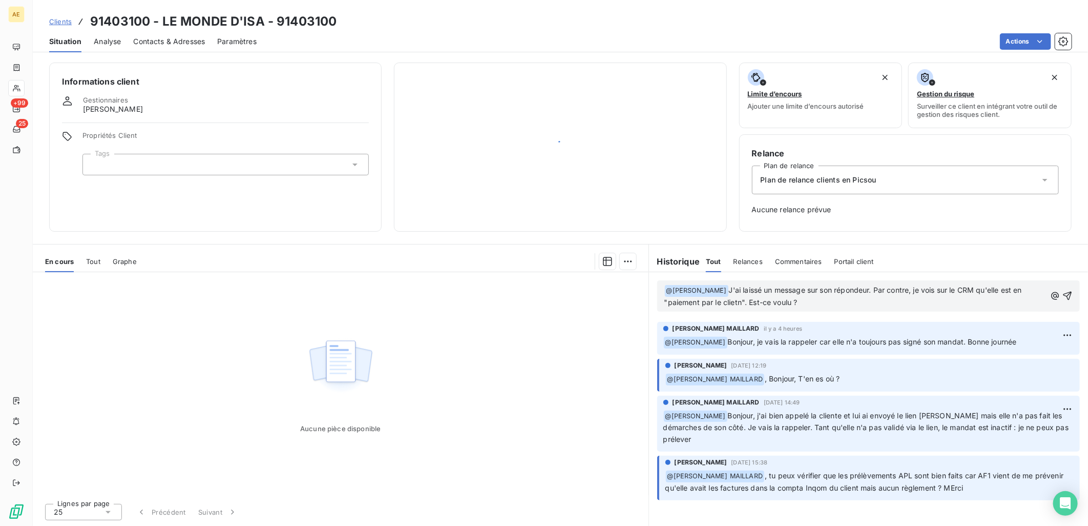
click at [734, 302] on span "J'ai laissé un message sur son répondeur. Par contre, je vois sur le CRM qu'ell…" at bounding box center [845, 295] width 360 height 21
click at [738, 300] on span "J'ai laissé un message sur son répondeur. Par contre, je vois sur le CRM qu'ell…" at bounding box center [845, 295] width 360 height 21
click at [803, 300] on p "﻿ @ CECILE VIGNERON ﻿ J'ai laissé un message sur son répondeur. Par contre, je …" at bounding box center [856, 296] width 382 height 24
click at [1071, 292] on icon "button" at bounding box center [1068, 296] width 9 height 9
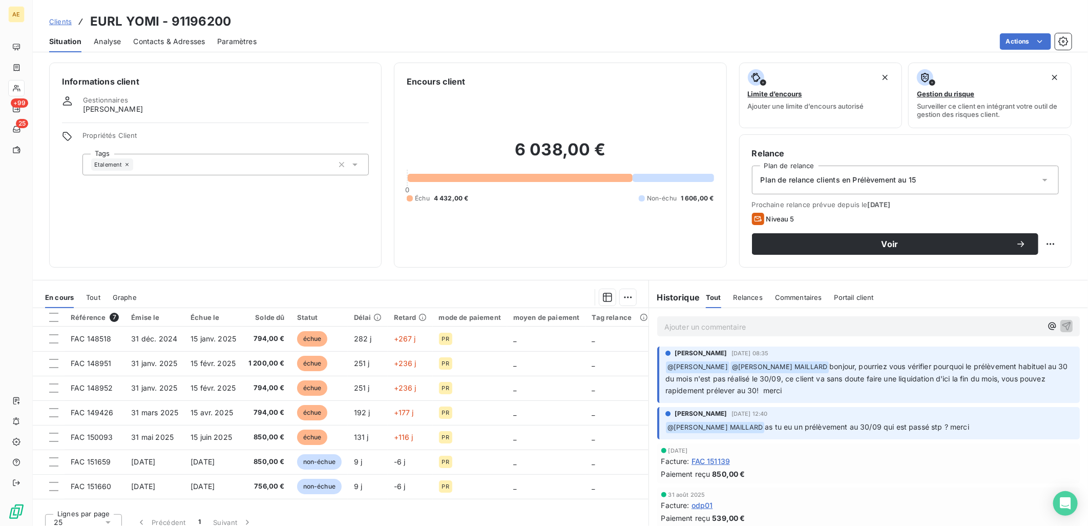
click at [63, 21] on span "Clients" at bounding box center [60, 21] width 23 height 8
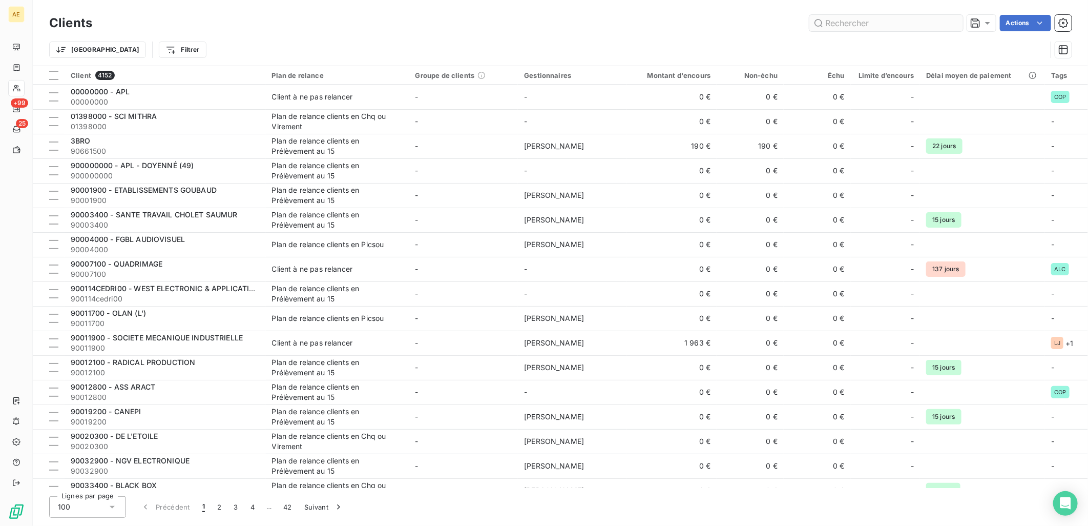
click at [892, 26] on input "text" at bounding box center [887, 23] width 154 height 16
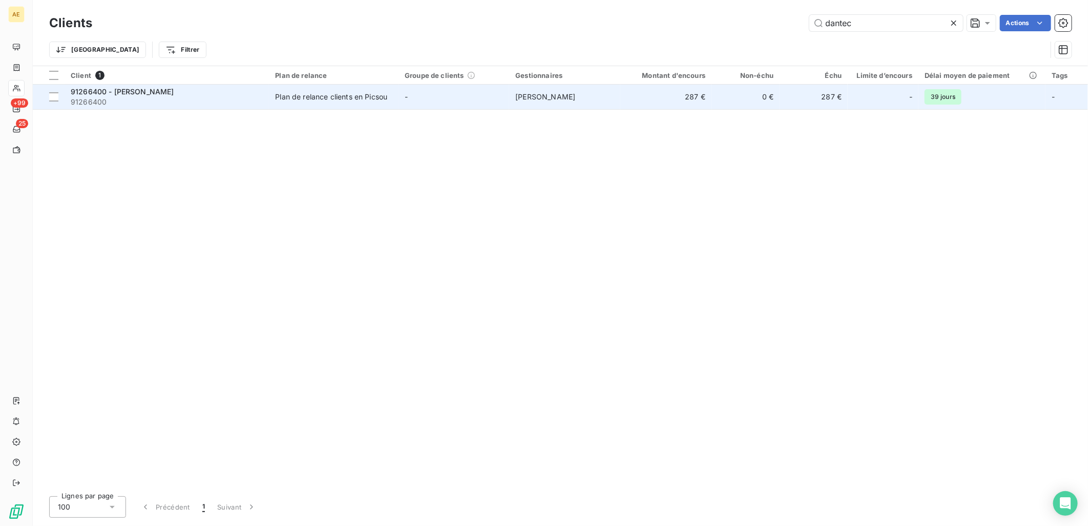
type input "dantec"
click at [242, 99] on span "91266400" at bounding box center [167, 102] width 192 height 10
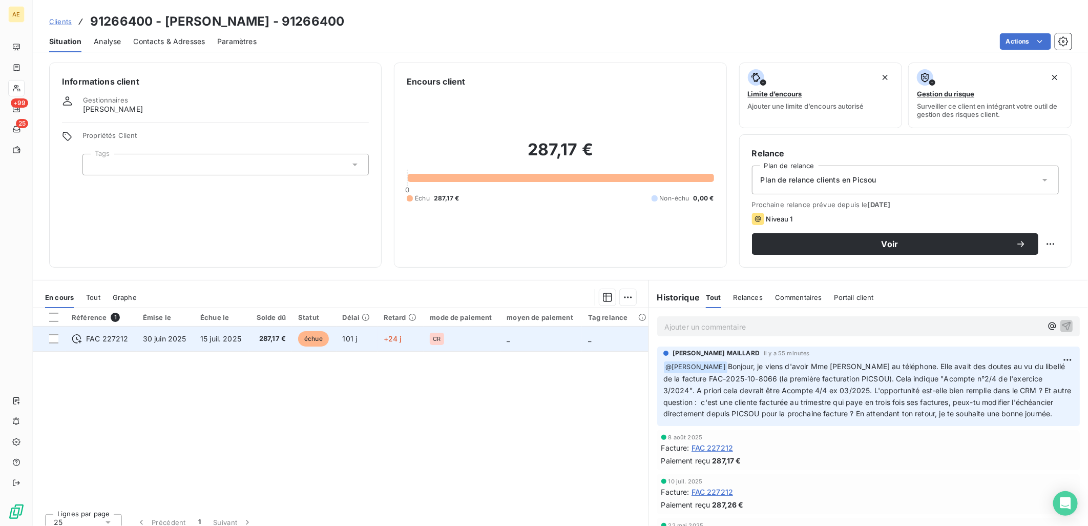
click at [223, 340] on span "15 juil. 2025" at bounding box center [220, 338] width 41 height 9
